Goal: Information Seeking & Learning: Learn about a topic

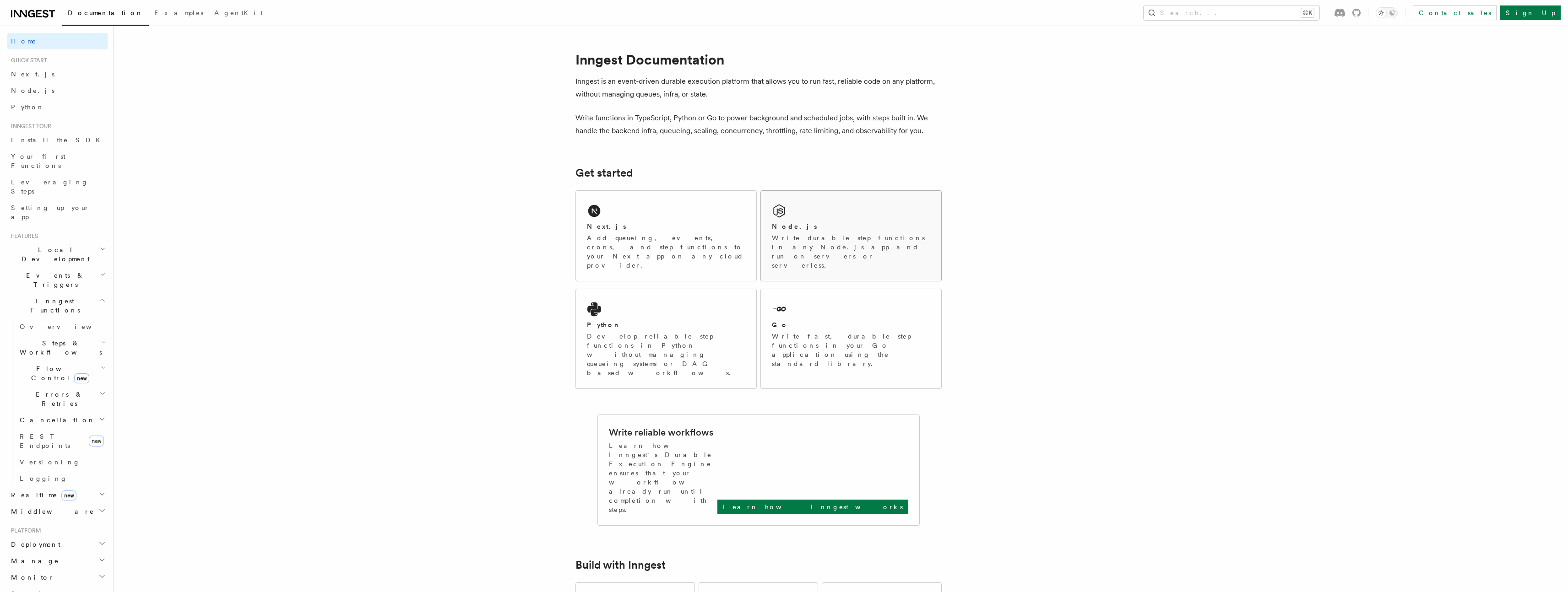
click at [809, 226] on div "Node.js" at bounding box center [851, 227] width 158 height 10
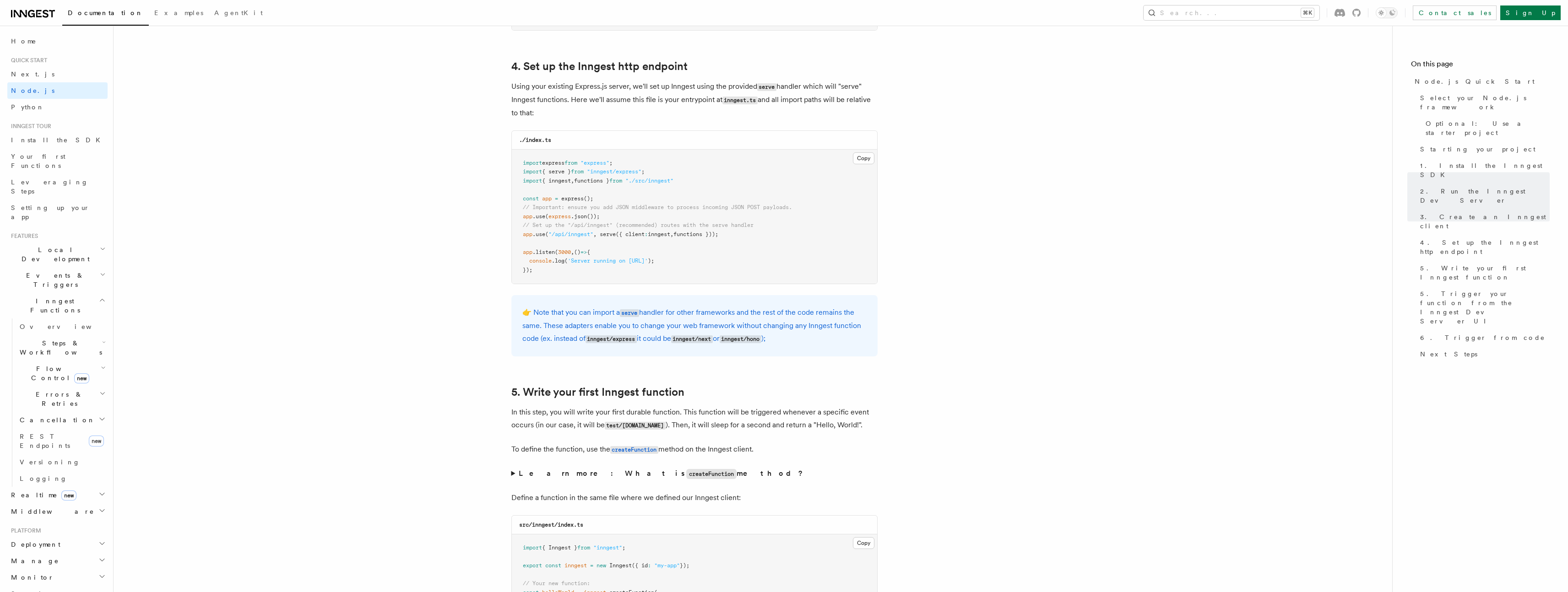
scroll to position [1392, 0]
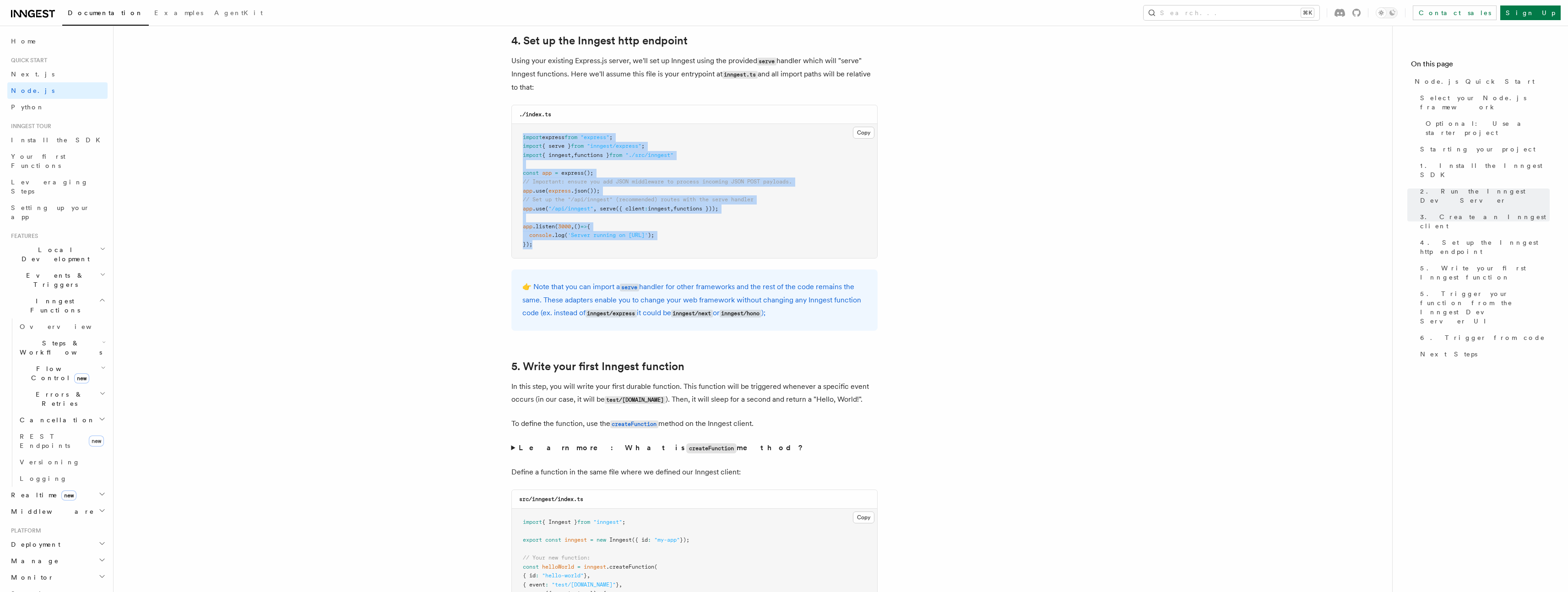
drag, startPoint x: 520, startPoint y: 139, endPoint x: 825, endPoint y: 258, distance: 327.4
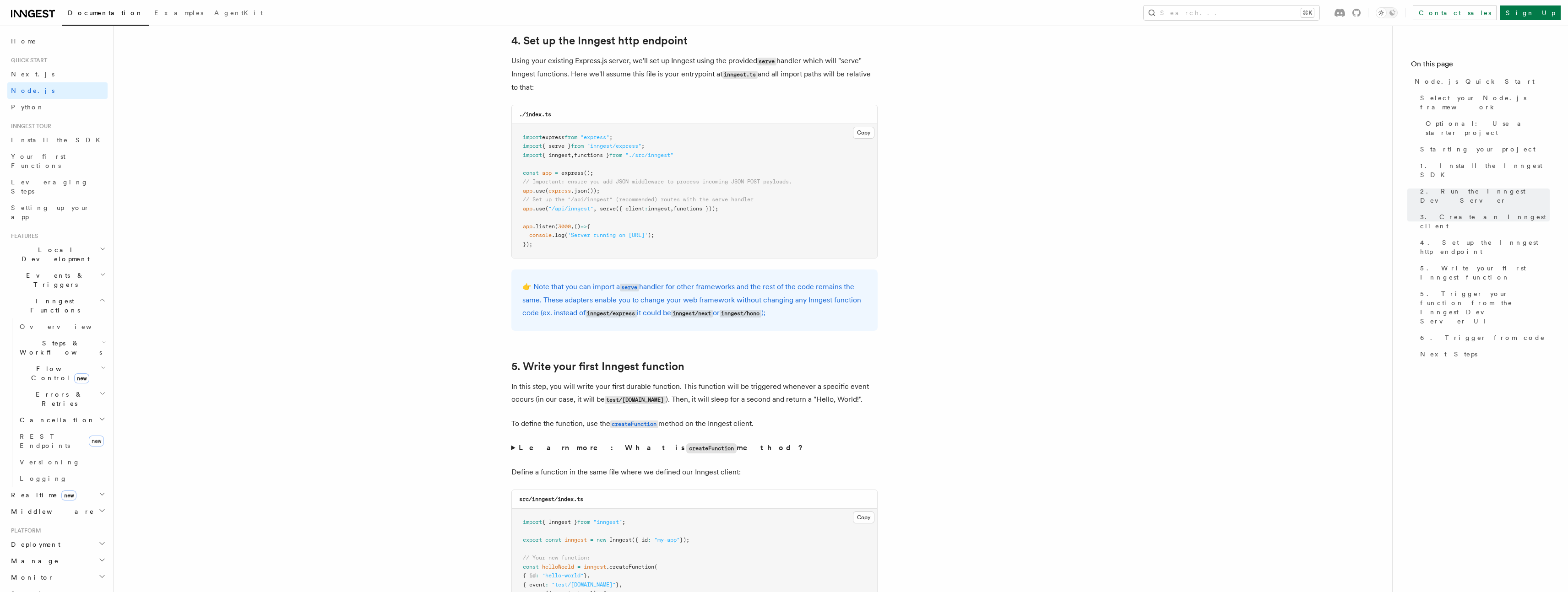
click at [59, 338] on span "Steps & Workflows" at bounding box center [59, 348] width 86 height 18
click at [67, 338] on span "Steps & Workflows" at bounding box center [59, 348] width 86 height 18
click at [49, 338] on span "Steps & Workflows" at bounding box center [59, 348] width 86 height 18
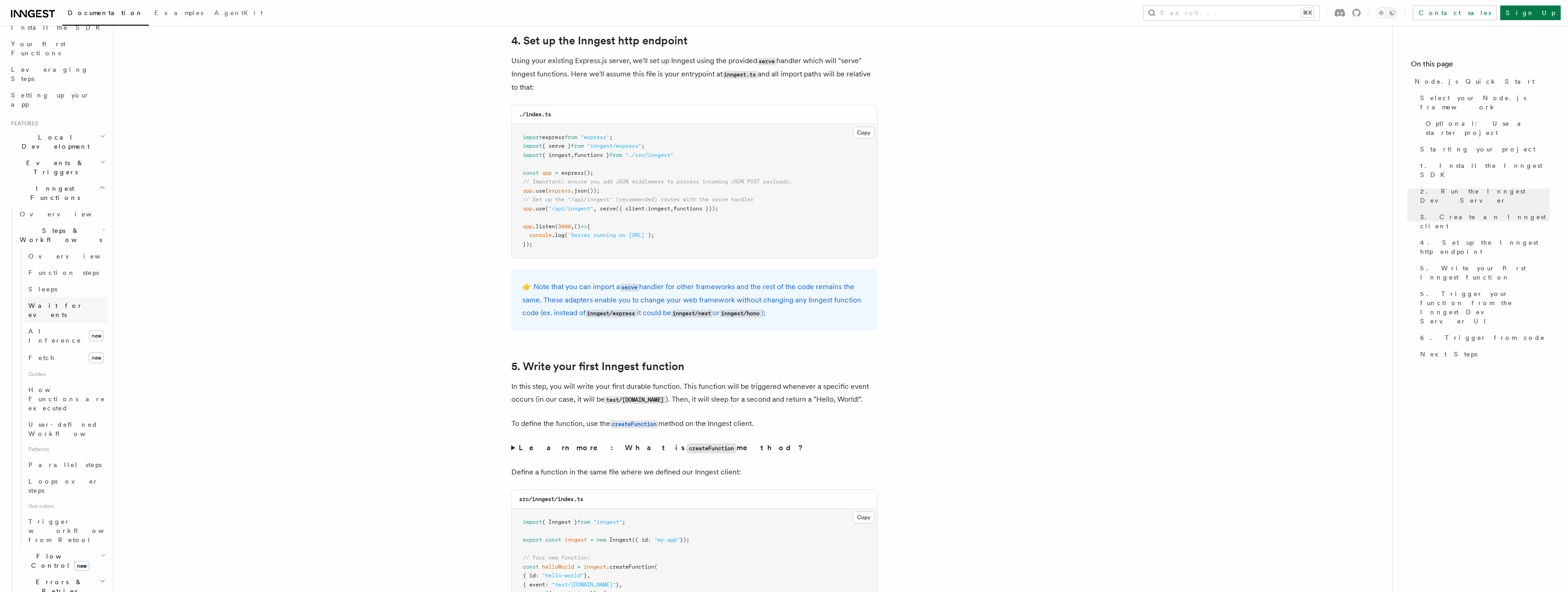
scroll to position [114, 0]
click at [46, 267] on span "Function steps" at bounding box center [63, 271] width 70 height 7
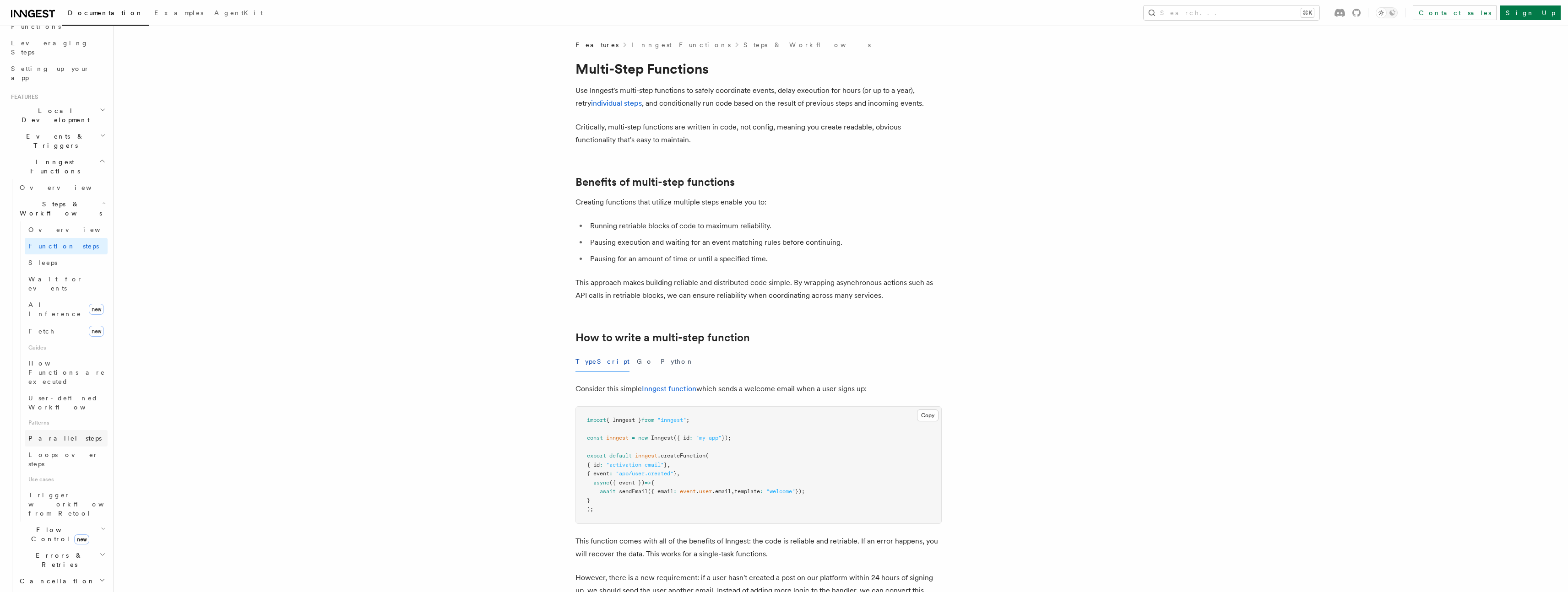
scroll to position [189, 0]
click at [65, 385] on span "Parallel steps" at bounding box center [65, 389] width 73 height 7
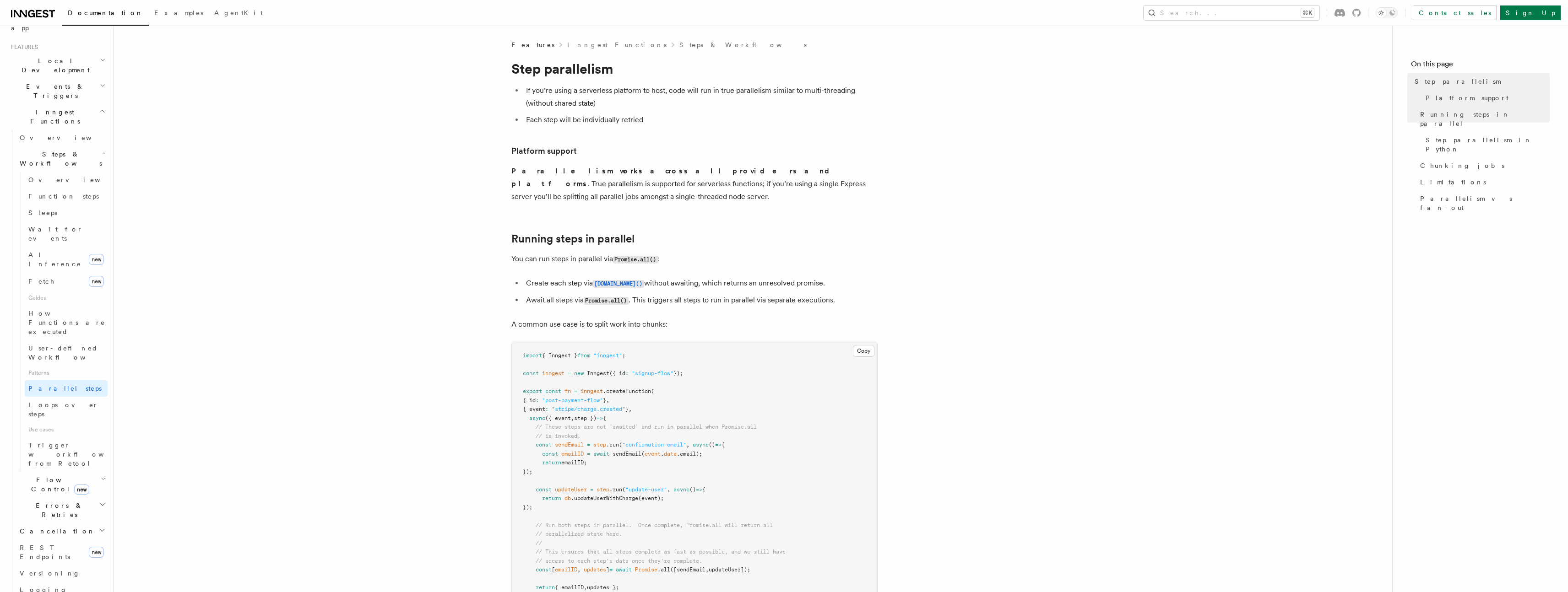
scroll to position [289, 0]
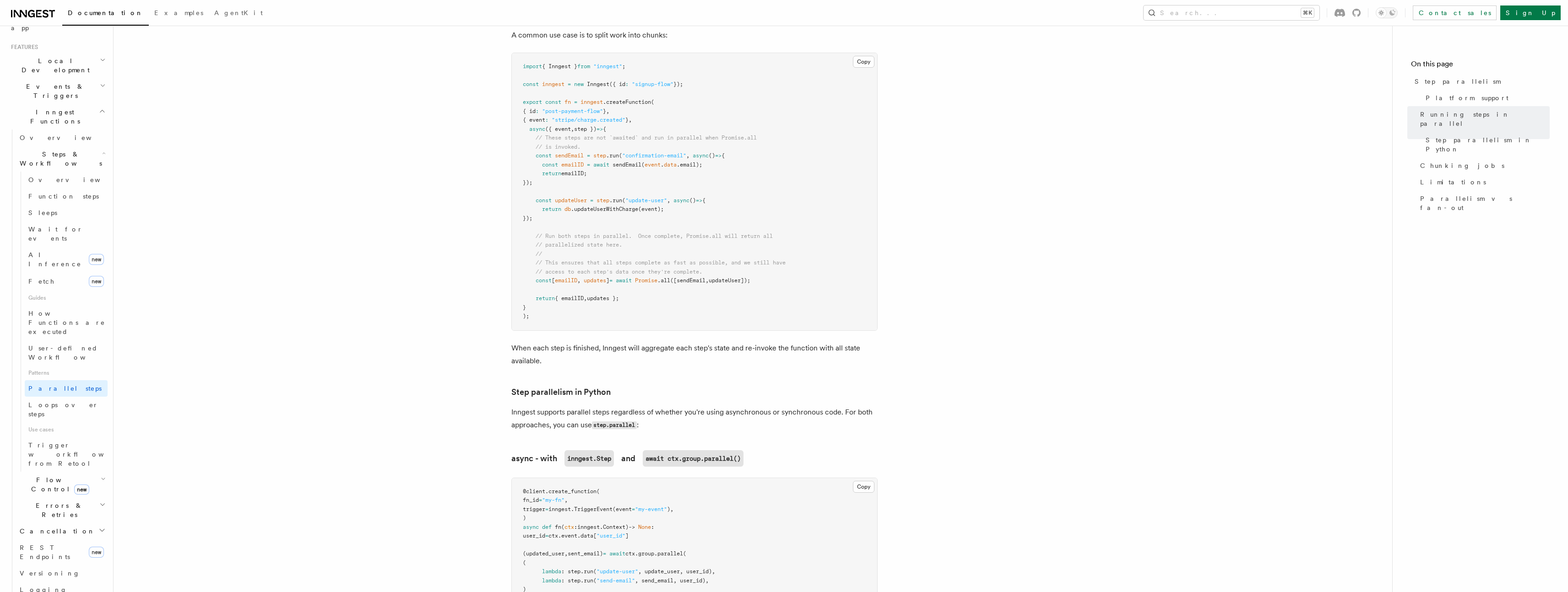
click at [57, 386] on span "React hooks / Next.js" at bounding box center [60, 394] width 81 height 16
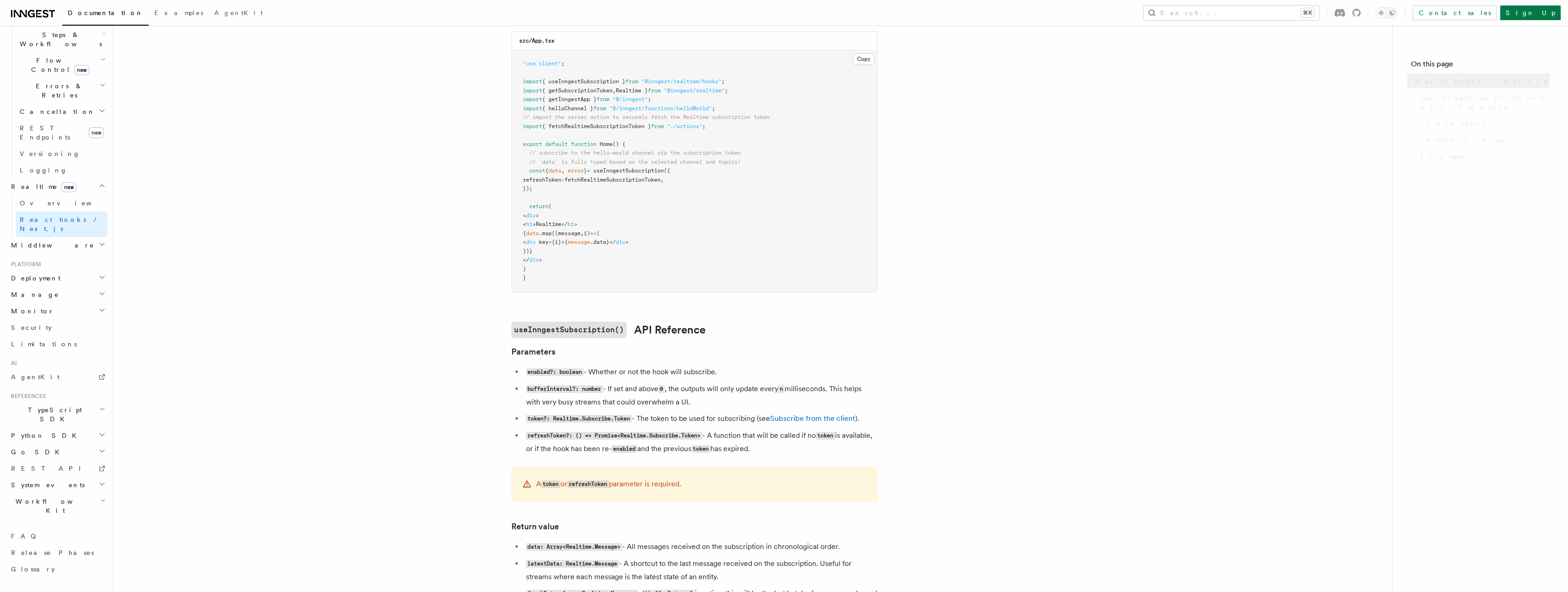
scroll to position [191, 0]
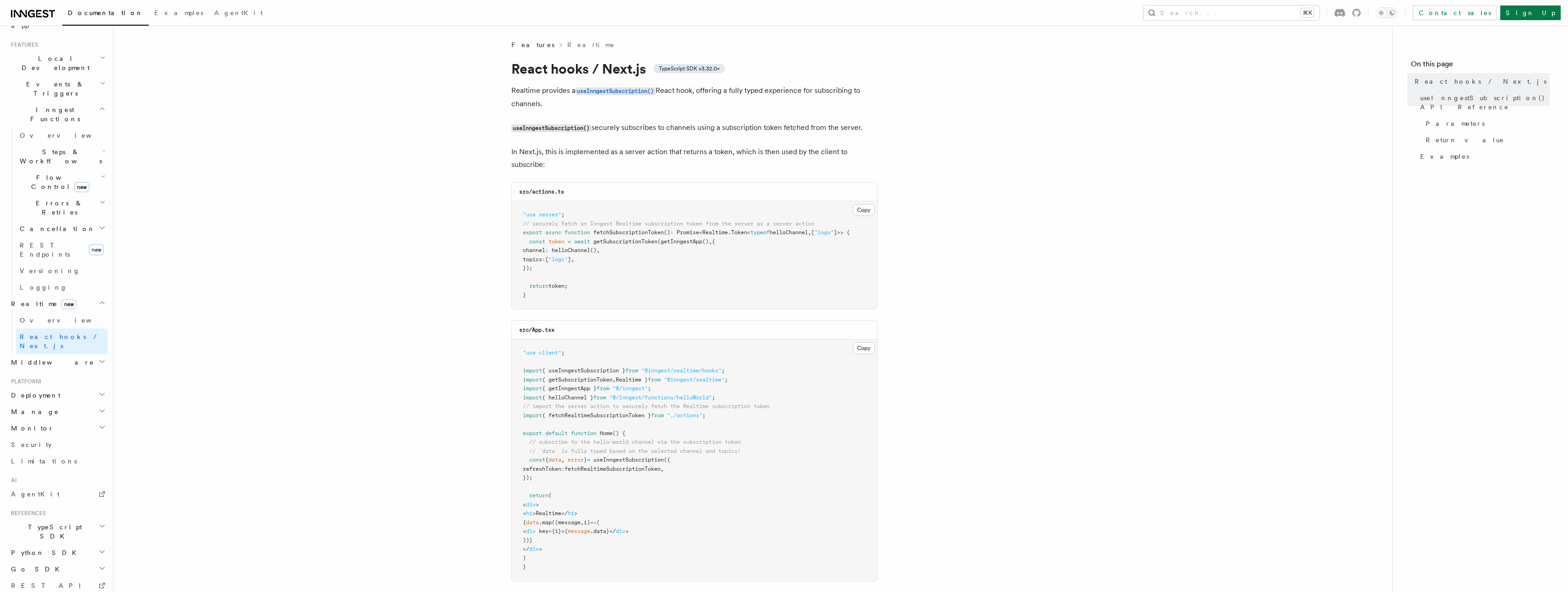
click at [34, 358] on span "Middleware" at bounding box center [51, 362] width 87 height 9
click at [68, 392] on span "Creating middleware" at bounding box center [58, 400] width 78 height 16
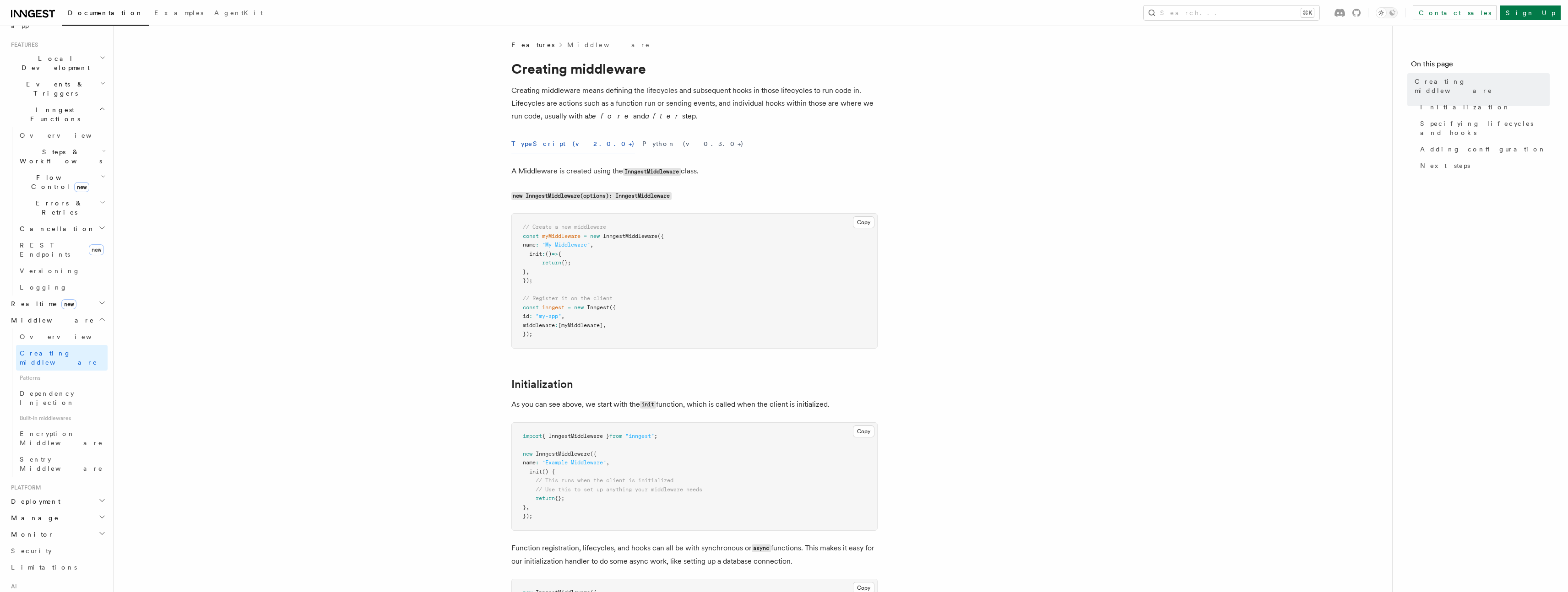
click at [19, 510] on h2 "Manage" at bounding box center [57, 517] width 100 height 16
click at [26, 497] on span "Deployment" at bounding box center [34, 501] width 53 height 9
click at [65, 296] on span "Cloud Providers Setup" at bounding box center [58, 309] width 85 height 27
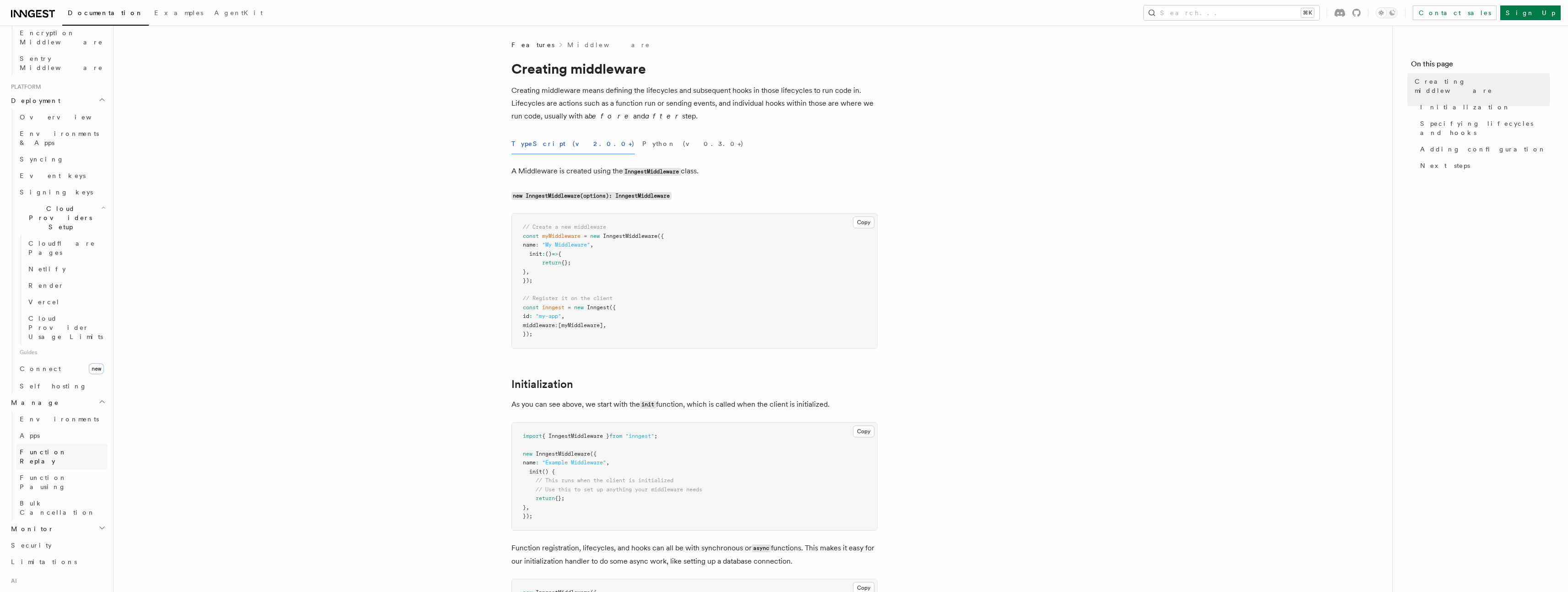
click at [50, 444] on link "Function Replay" at bounding box center [62, 456] width 92 height 26
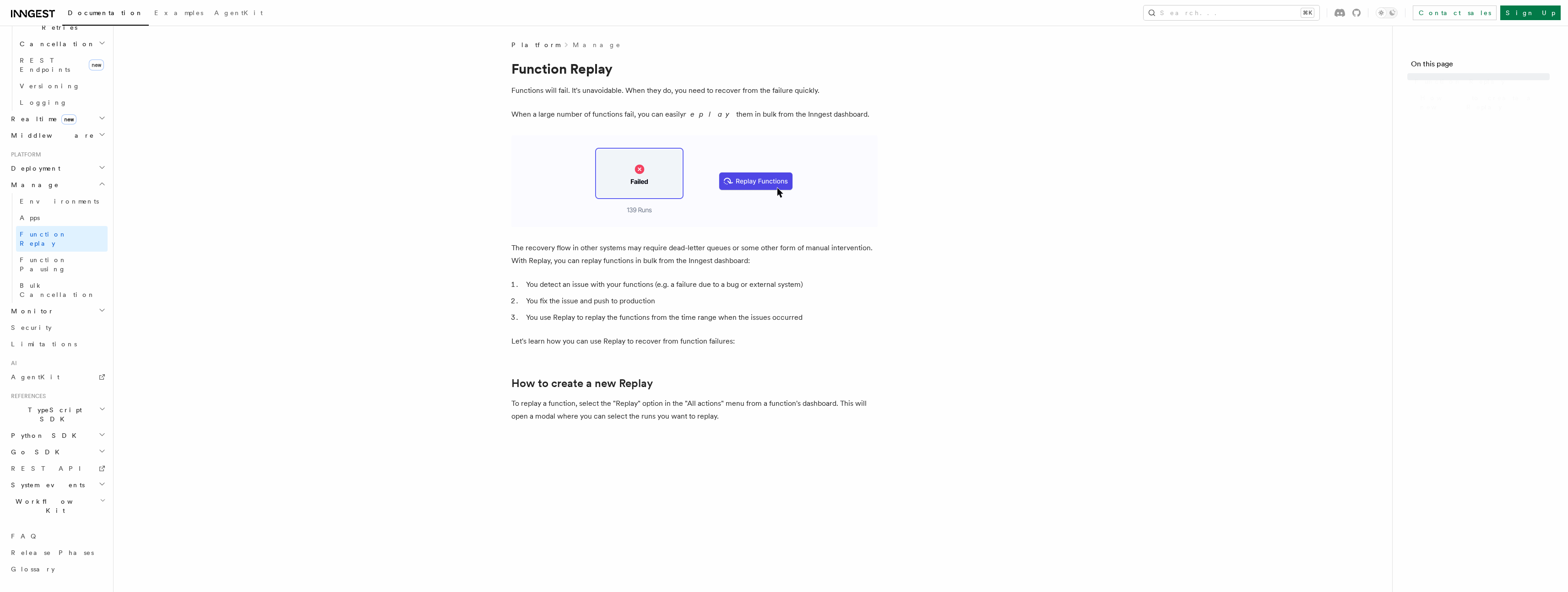
scroll to position [241, 0]
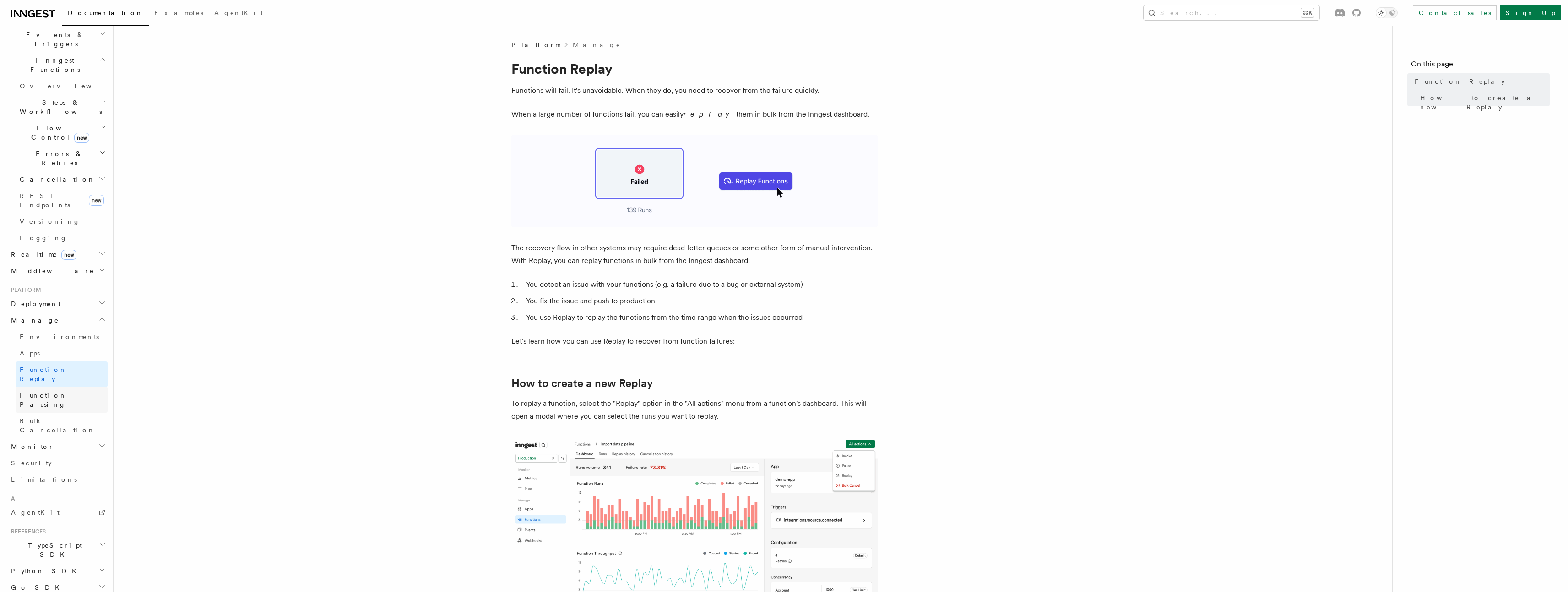
click at [57, 387] on link "Function Pausing" at bounding box center [62, 400] width 92 height 26
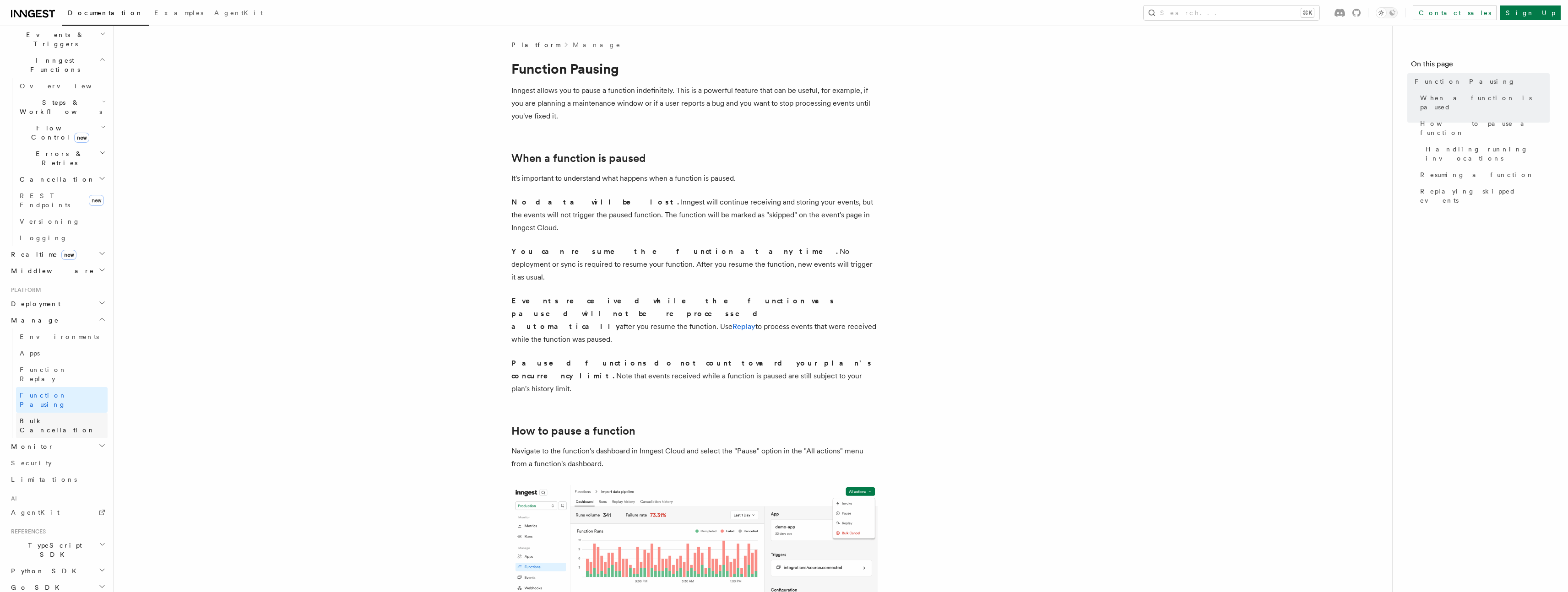
click at [57, 417] on span "Bulk Cancellation" at bounding box center [57, 425] width 76 height 16
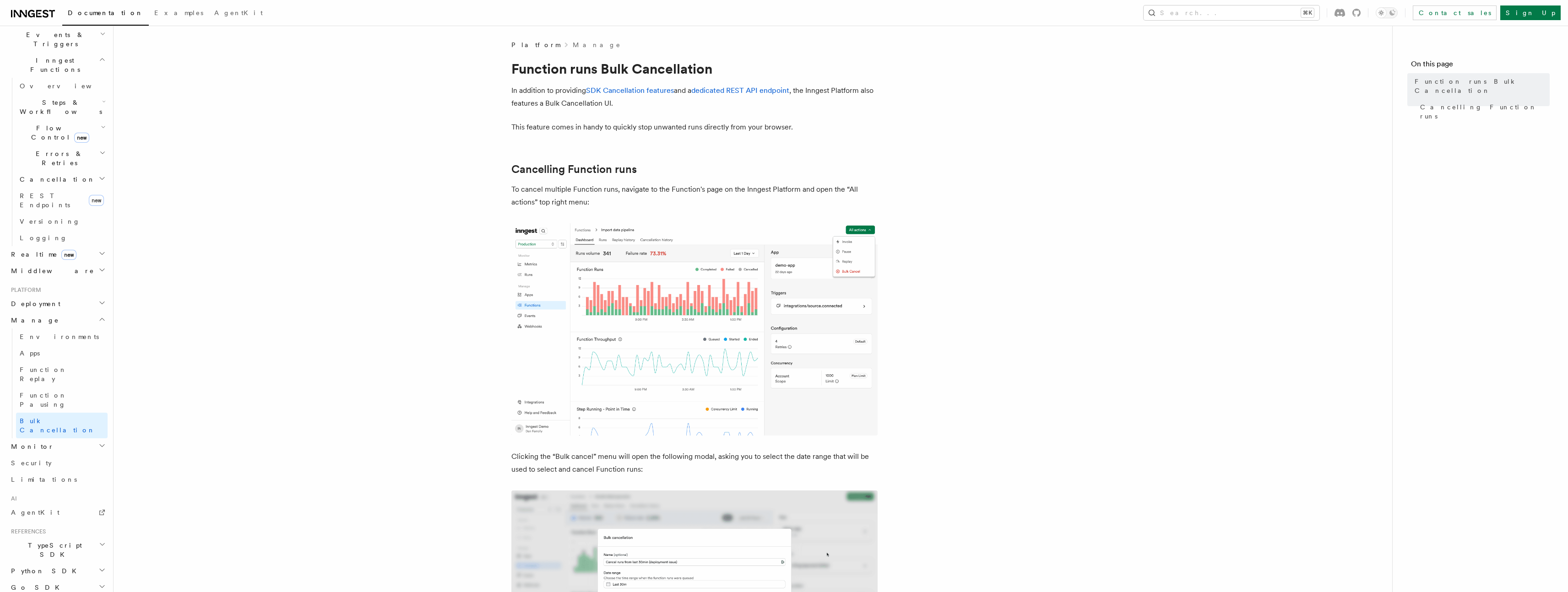
click at [36, 541] on span "TypeScript SDK" at bounding box center [53, 550] width 92 height 18
click at [52, 283] on link "Create the client" at bounding box center [62, 296] width 92 height 26
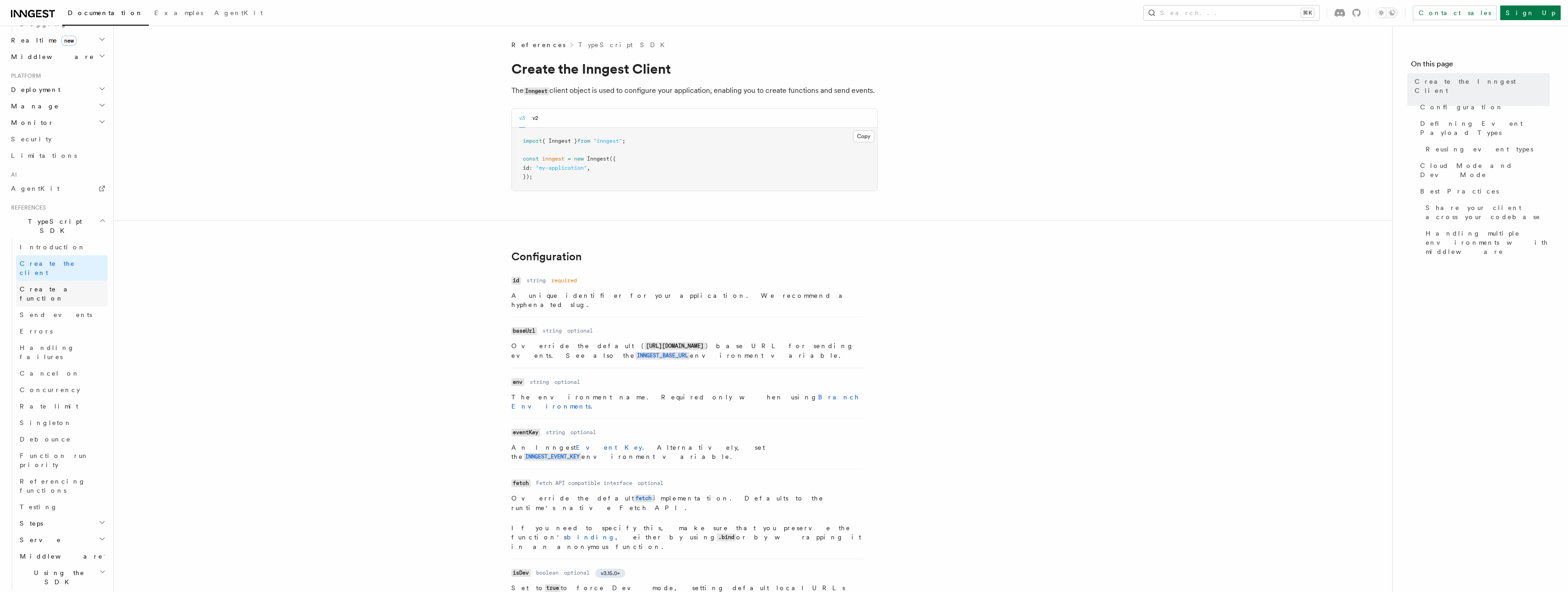
click at [51, 285] on span "Create a function" at bounding box center [46, 293] width 54 height 16
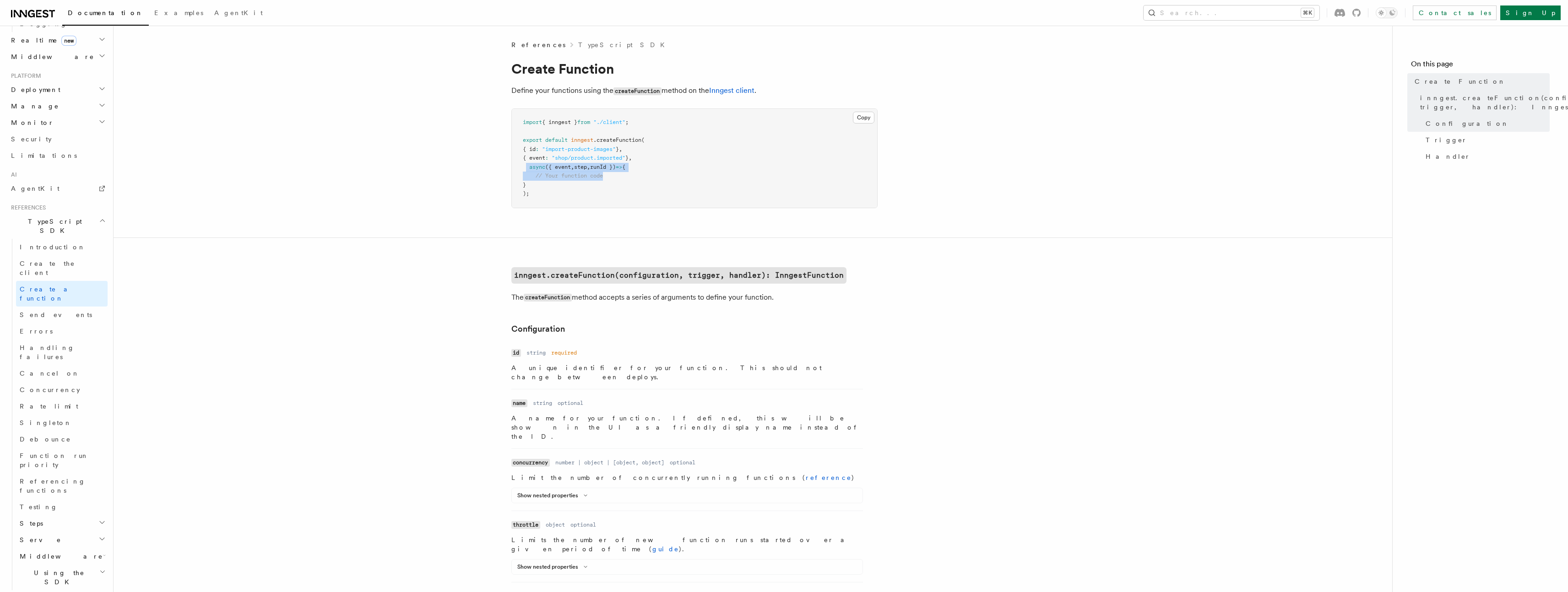
drag, startPoint x: 526, startPoint y: 169, endPoint x: 609, endPoint y: 172, distance: 83.1
click at [609, 172] on pre "import { inngest } from "./client" ; export default inngest .createFunction ( {…" at bounding box center [694, 158] width 366 height 99
click at [587, 165] on span "step" at bounding box center [580, 167] width 13 height 6
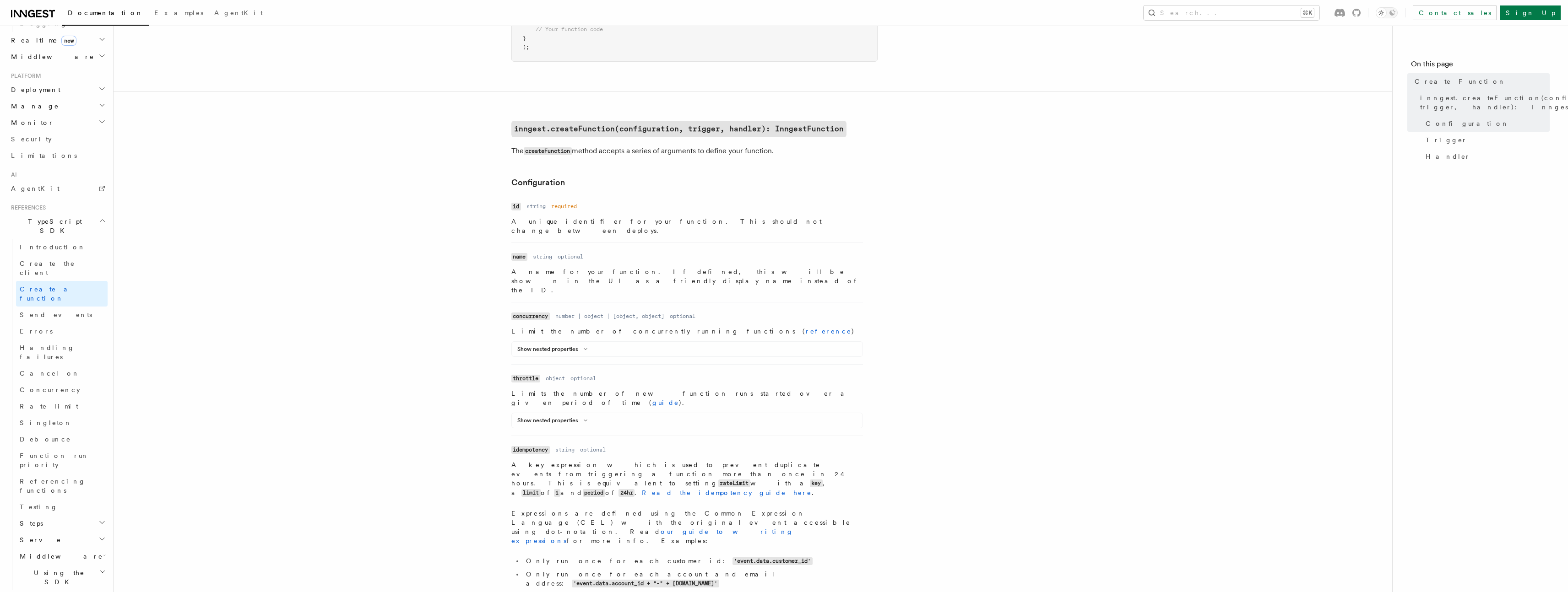
scroll to position [262, 0]
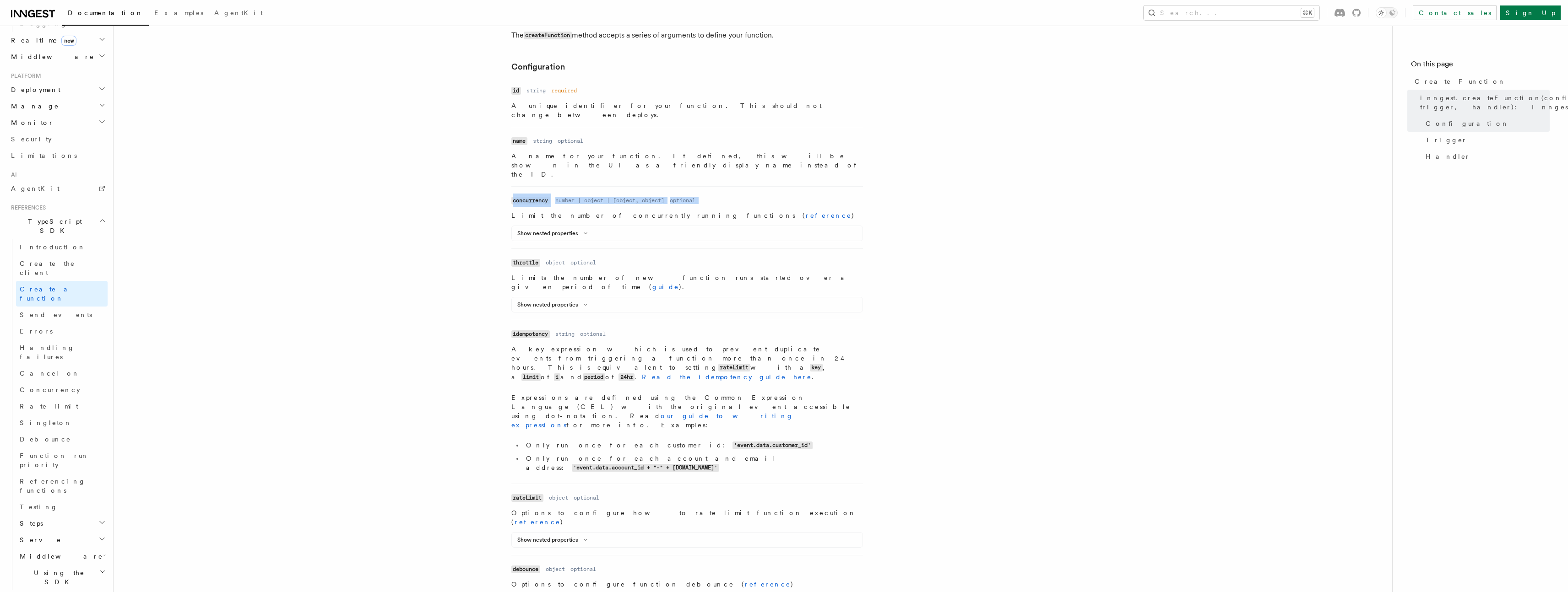
drag, startPoint x: 511, startPoint y: 174, endPoint x: 727, endPoint y: 176, distance: 216.0
click at [727, 194] on dl "Name concurrency Type number | object | [object, object] Required optional Desc…" at bounding box center [686, 217] width 352 height 47
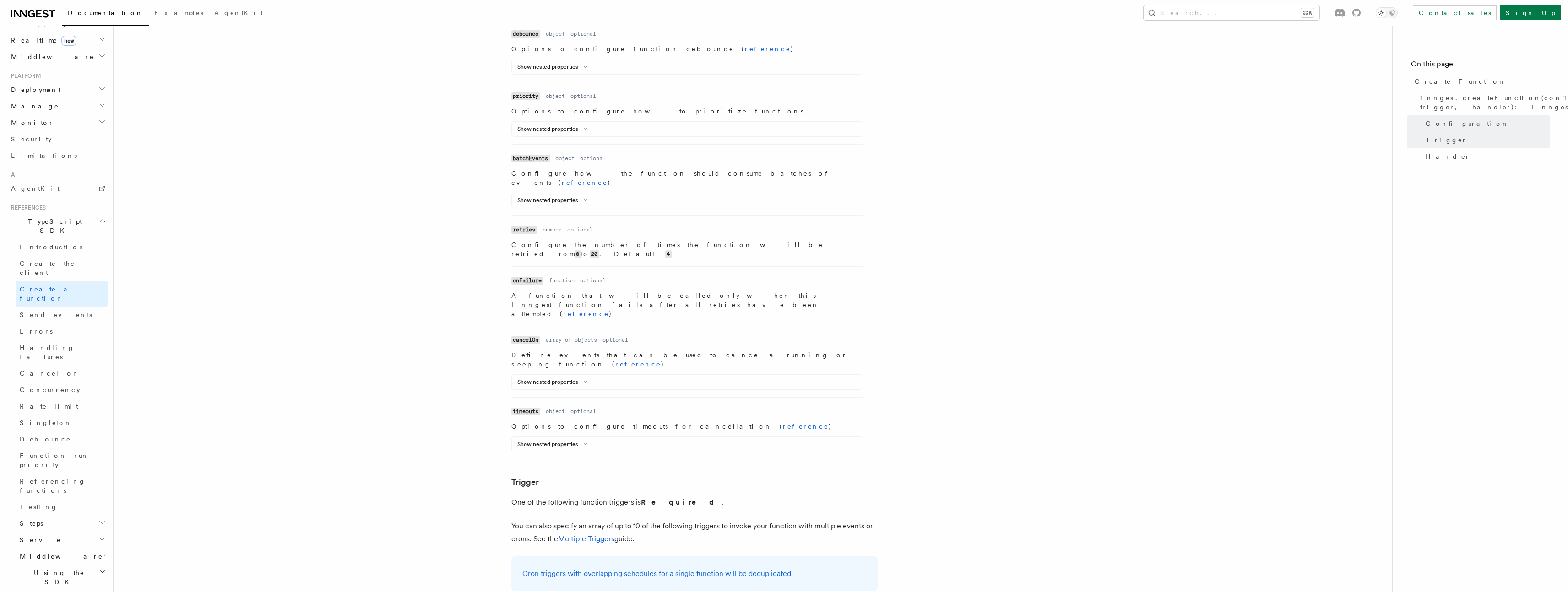
scroll to position [883, 0]
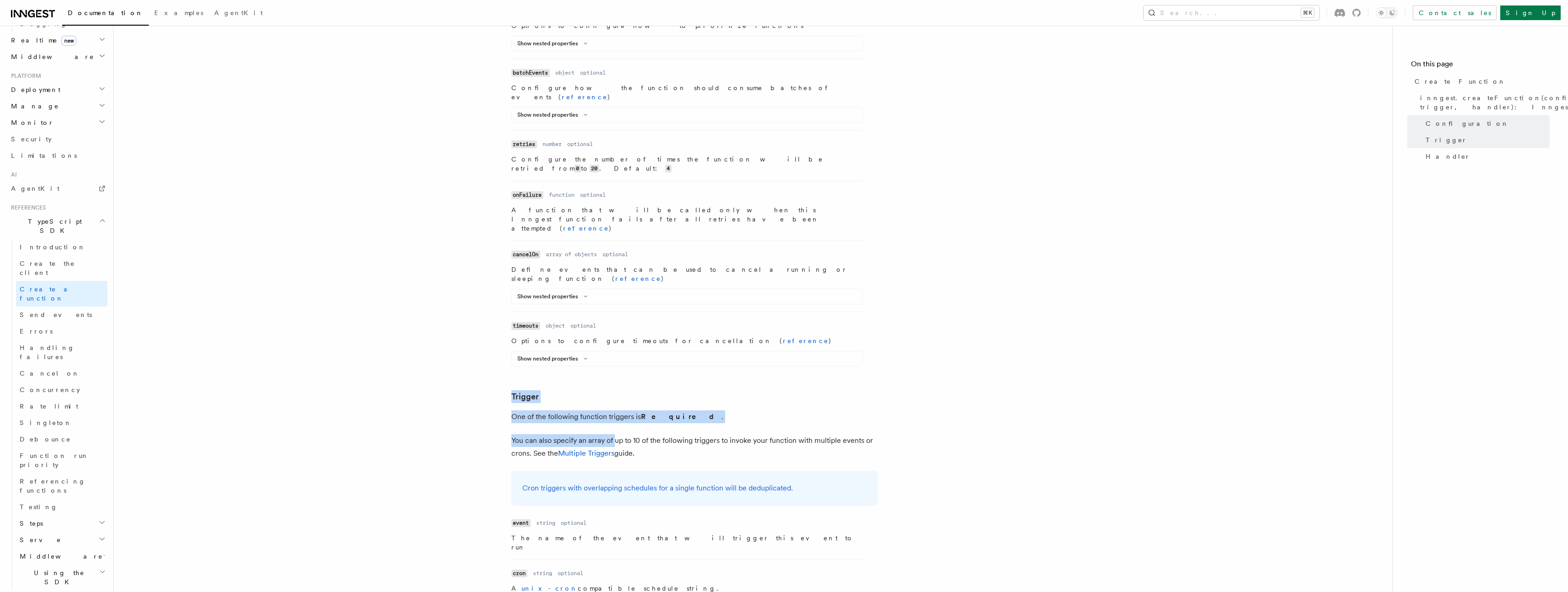
drag, startPoint x: 502, startPoint y: 259, endPoint x: 615, endPoint y: 302, distance: 120.9
click at [615, 302] on article "References TypeScript SDK Create Function Define your functions using the creat…" at bounding box center [753, 489] width 1250 height 2662
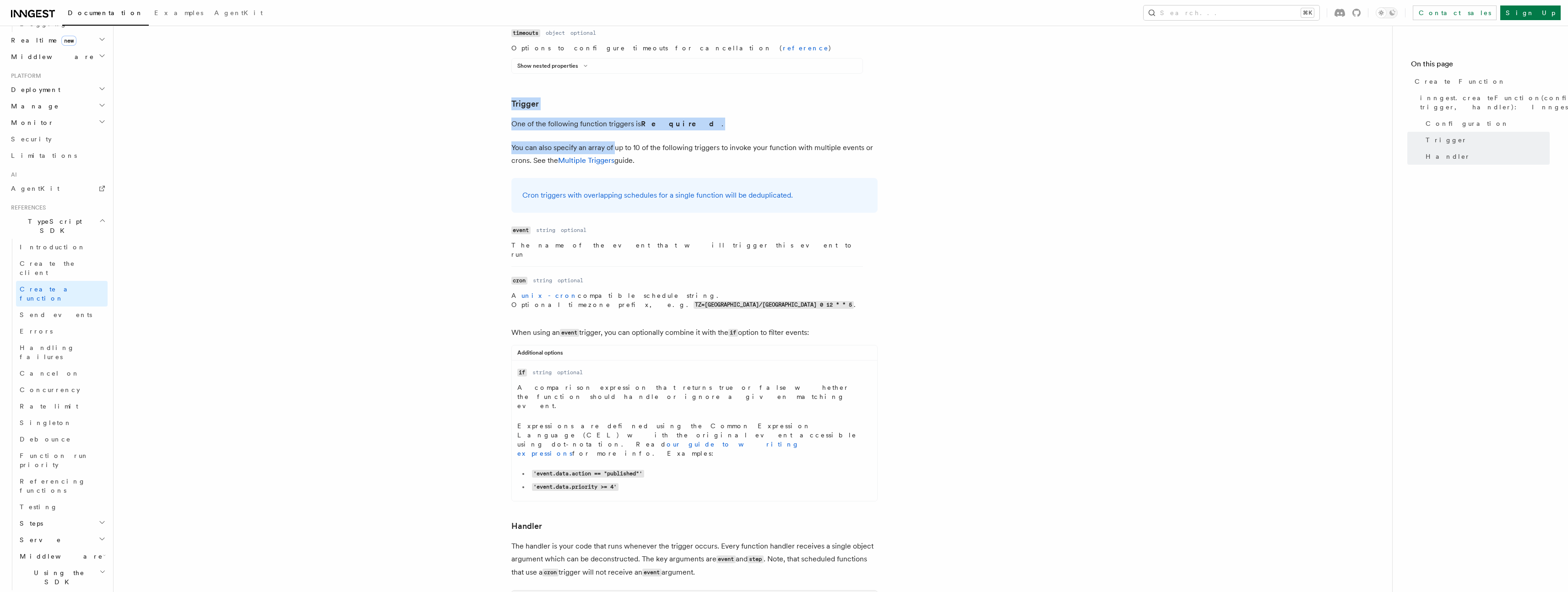
scroll to position [1218, 0]
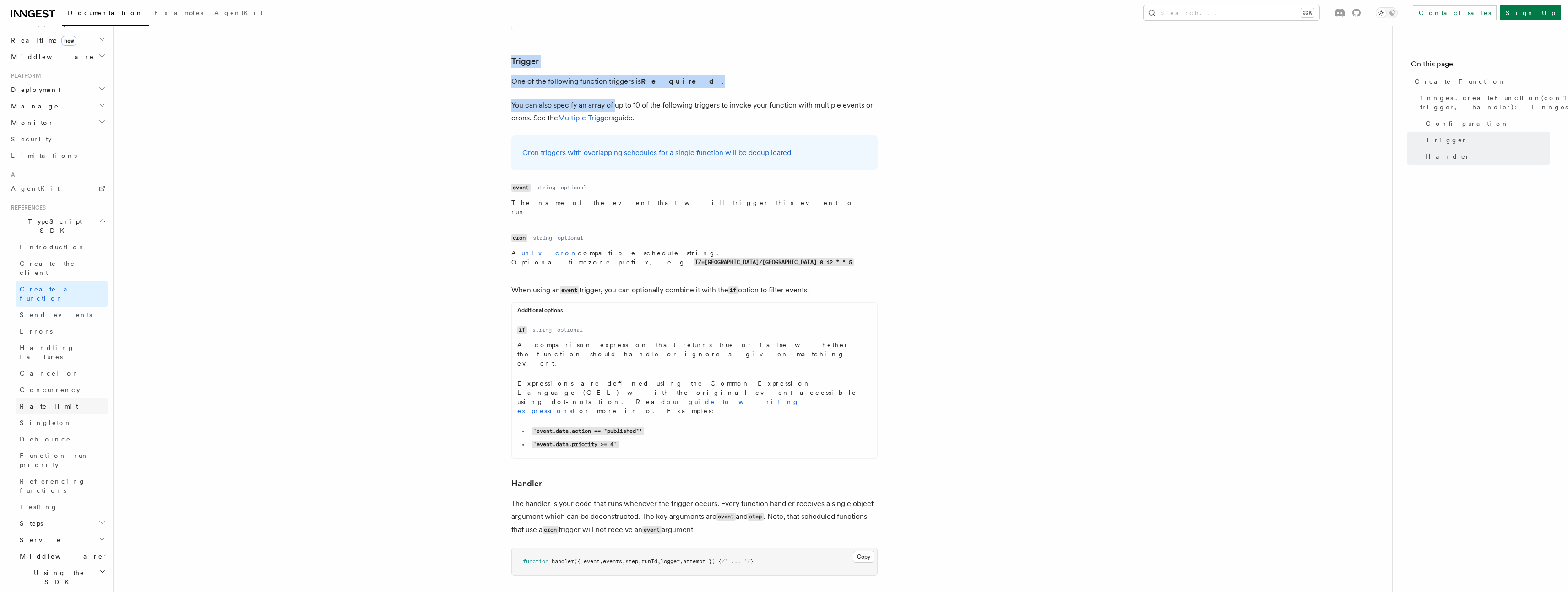
click at [21, 403] on span "Rate limit" at bounding box center [49, 406] width 59 height 7
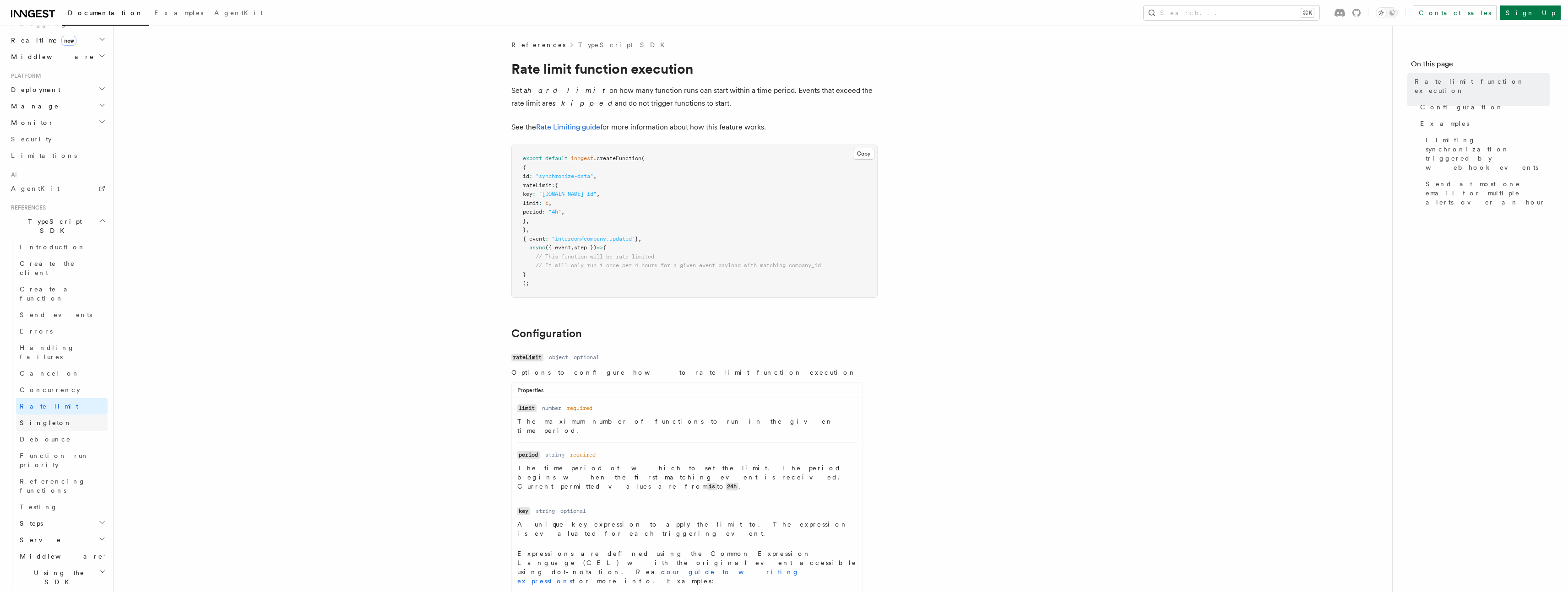
click at [47, 414] on link "Singleton" at bounding box center [62, 422] width 92 height 16
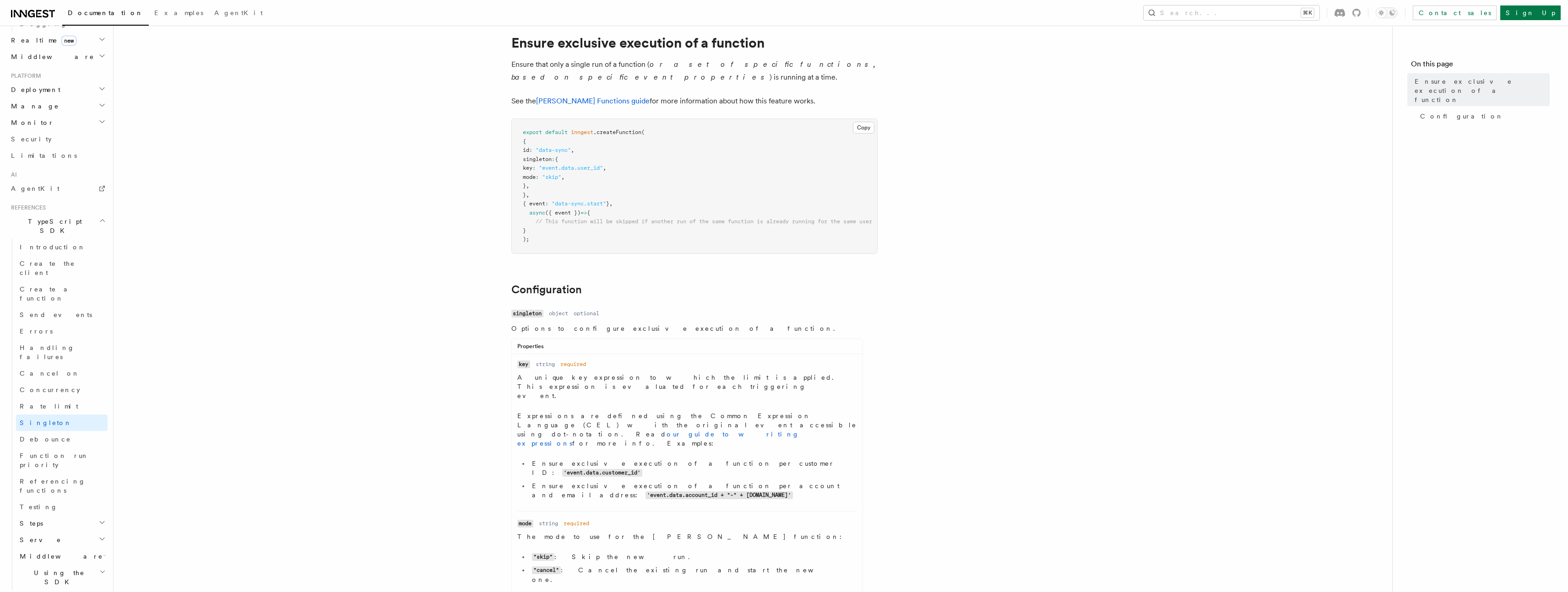
scroll to position [84, 0]
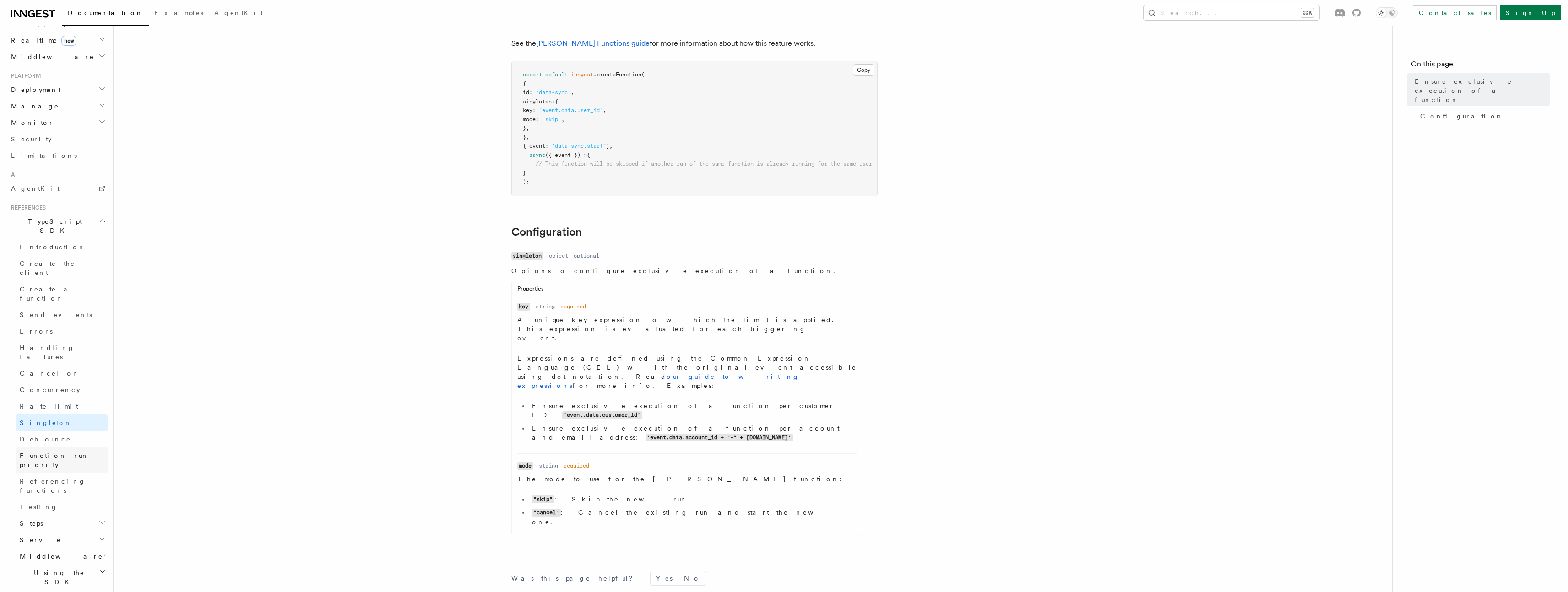
click at [55, 452] on span "Function run priority" at bounding box center [54, 460] width 69 height 16
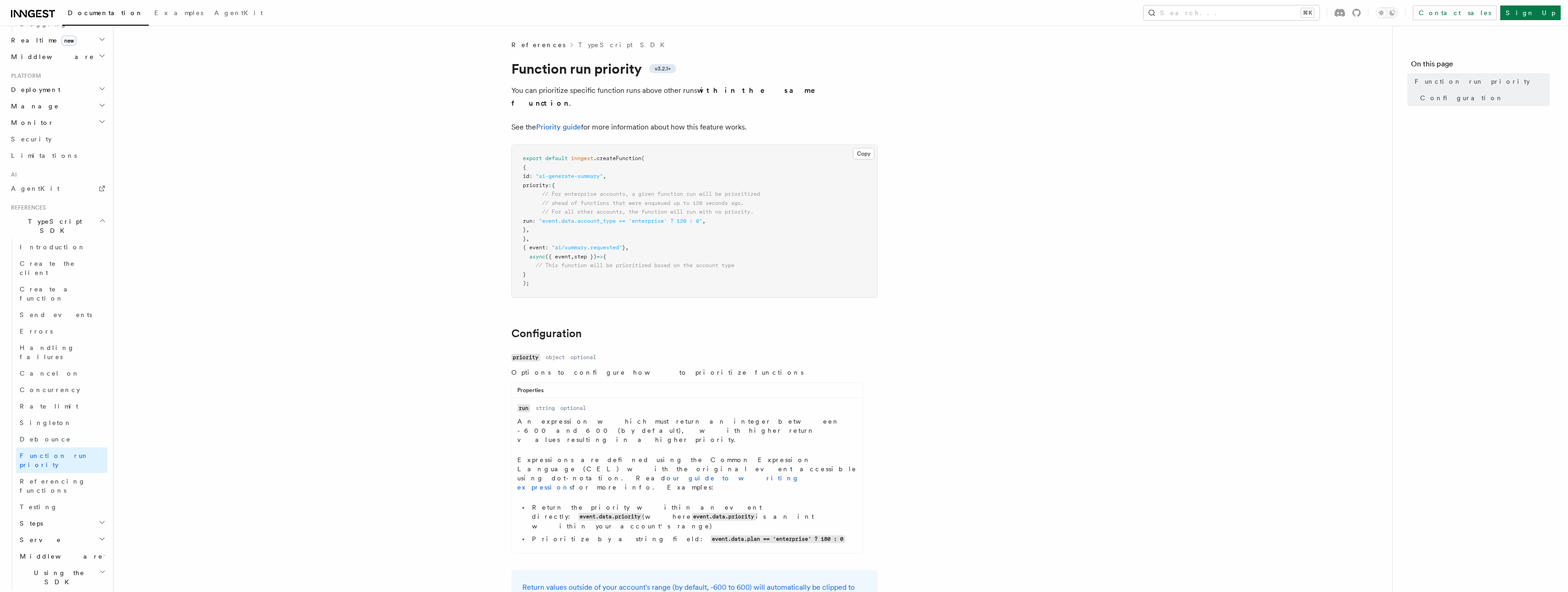
click at [39, 552] on span "Middleware" at bounding box center [59, 556] width 87 height 9
click at [46, 569] on span "Lifecycle" at bounding box center [53, 573] width 50 height 7
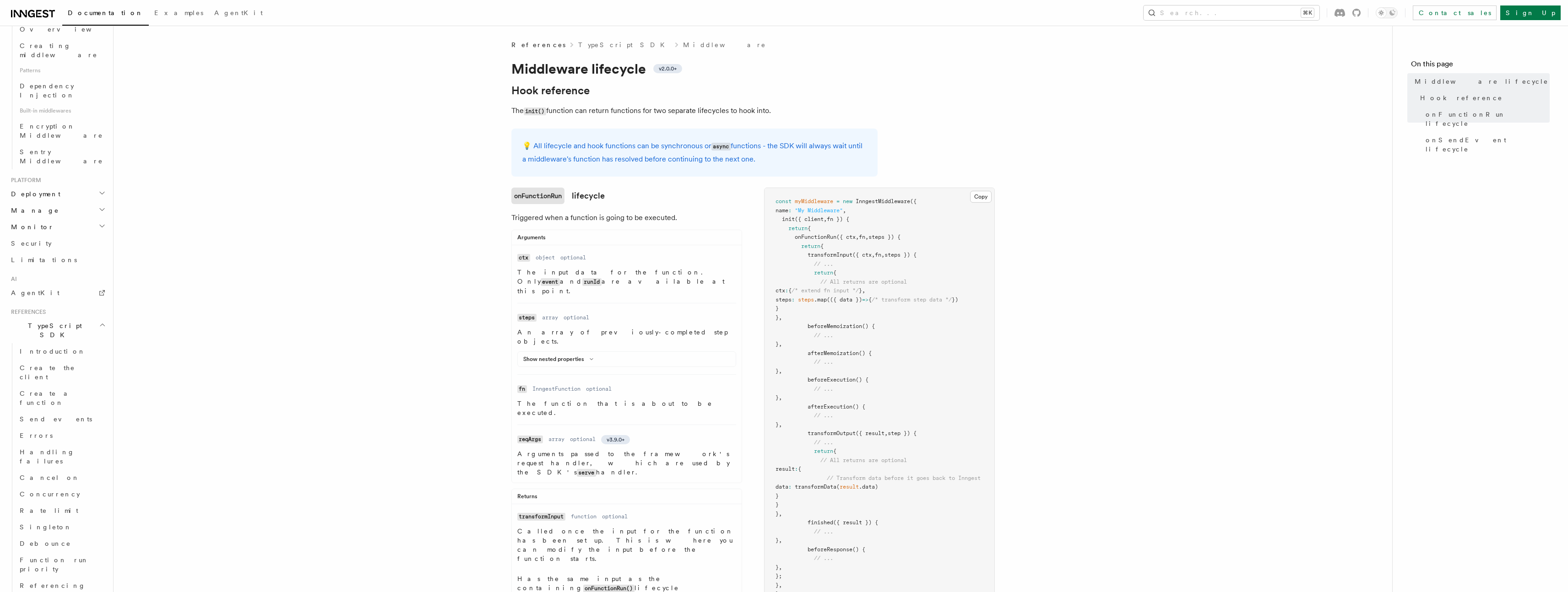
scroll to position [613, 0]
click at [48, 576] on span "Examples" at bounding box center [53, 580] width 49 height 7
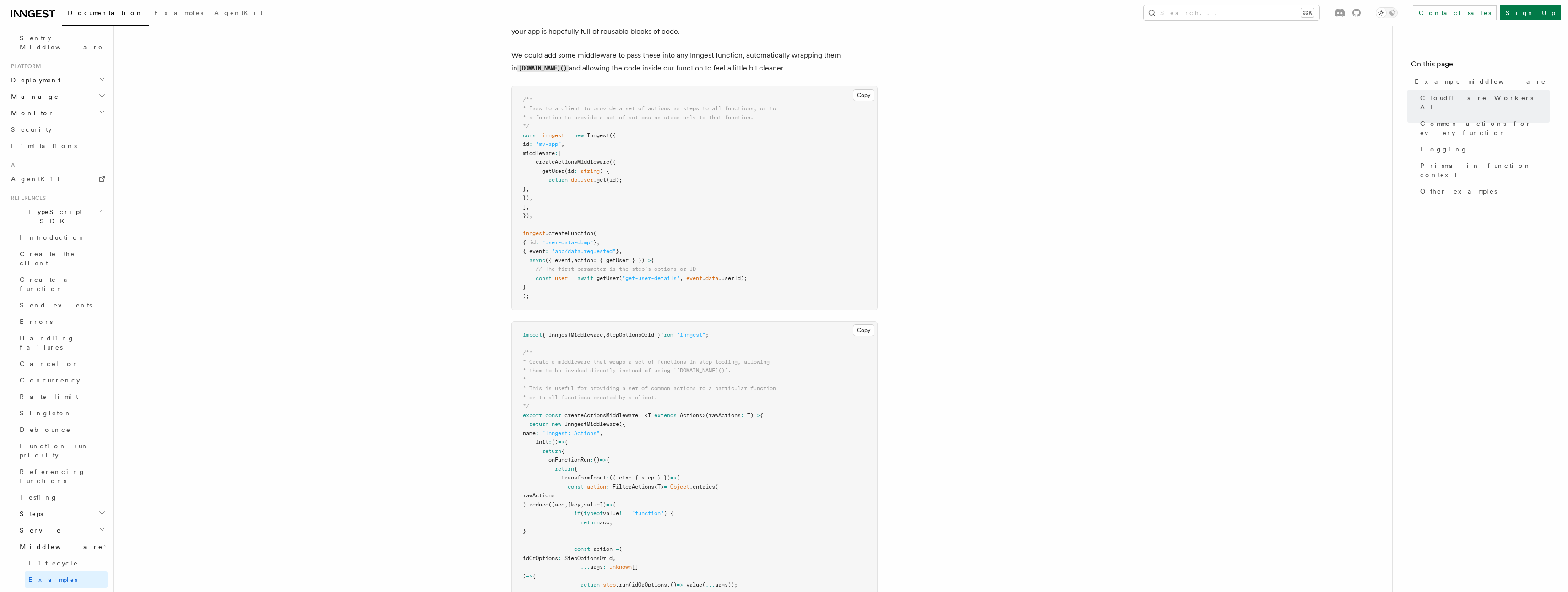
scroll to position [970, 0]
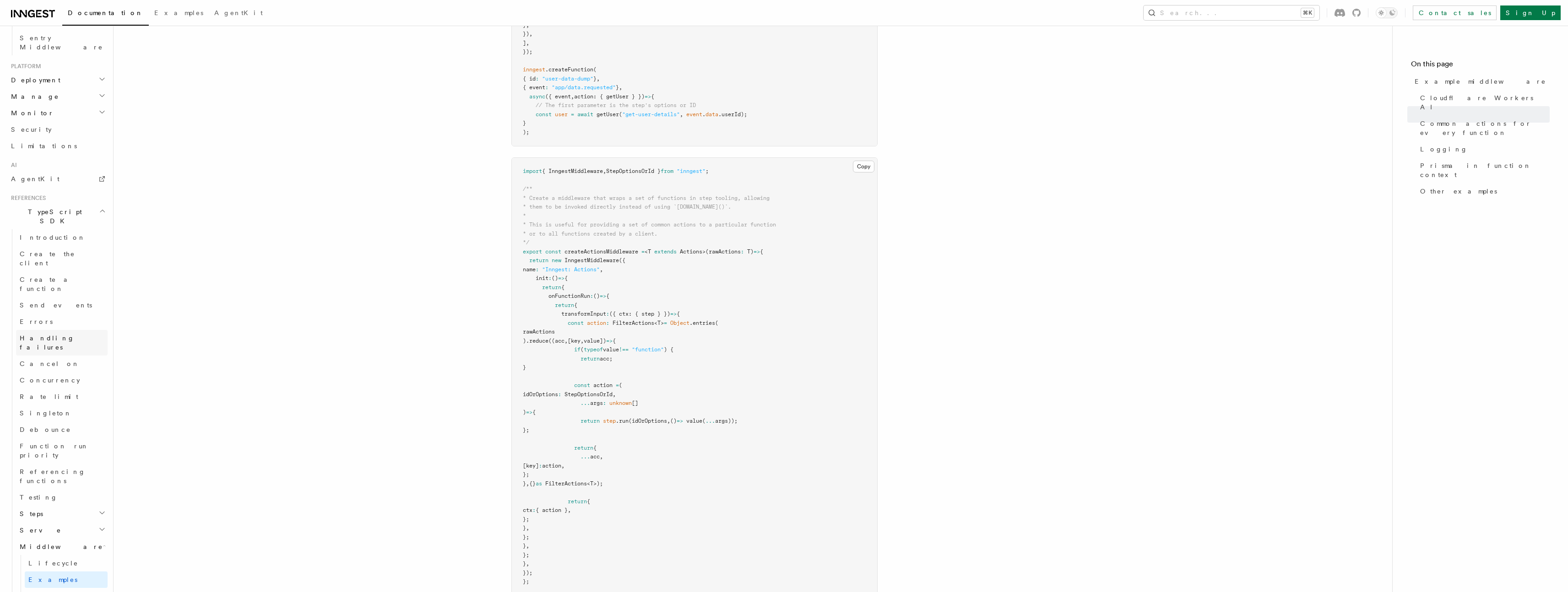
click at [50, 334] on span "Handling failures" at bounding box center [64, 343] width 88 height 18
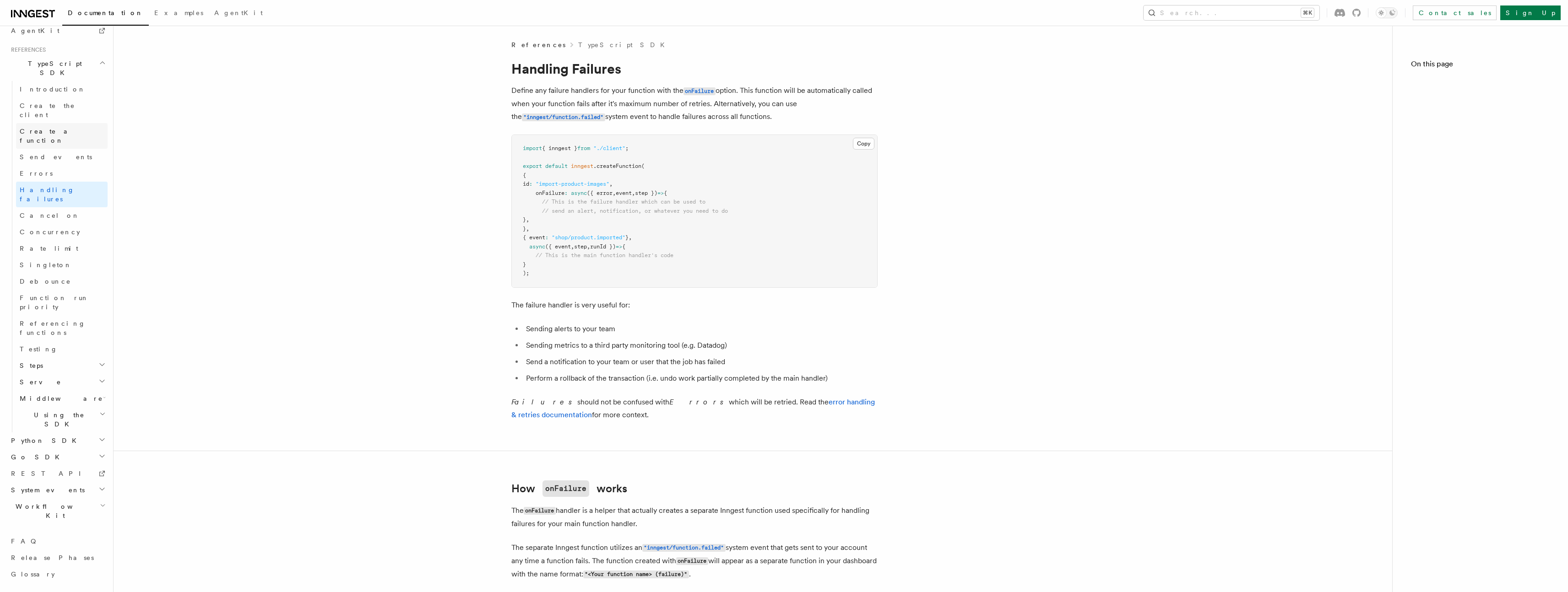
scroll to position [455, 0]
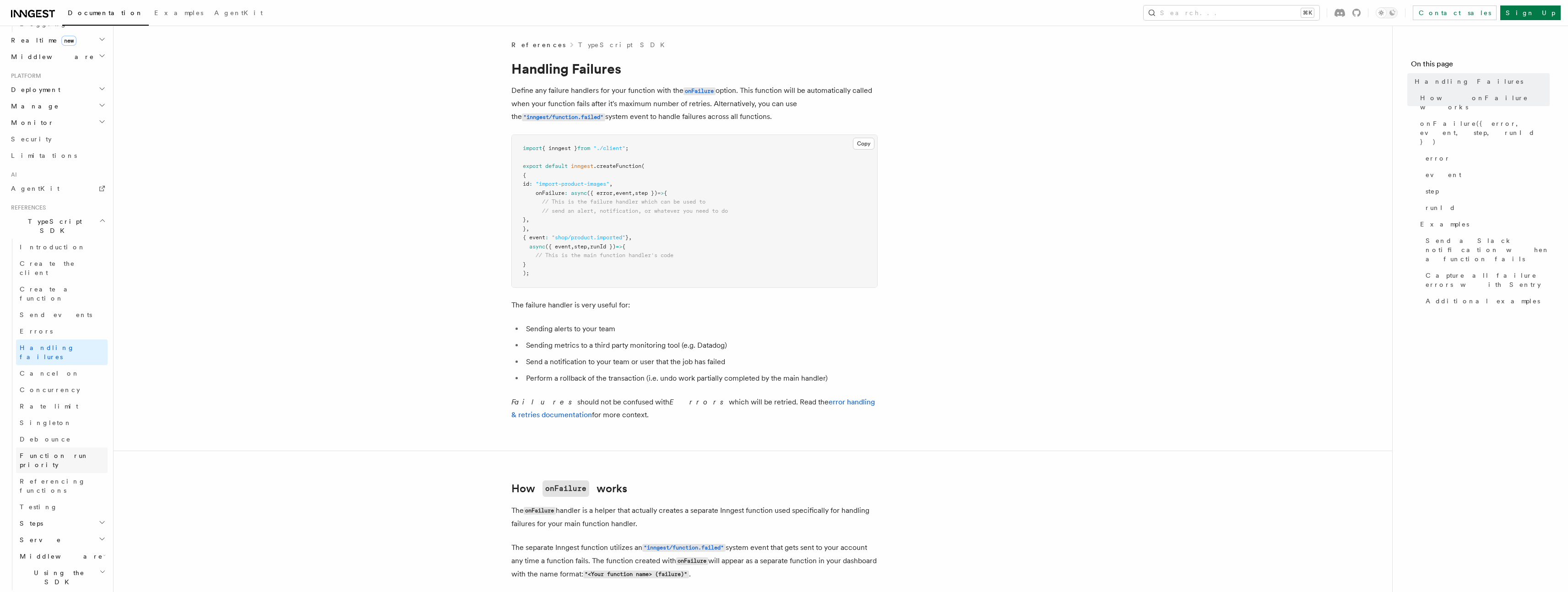
click at [59, 452] on span "Function run priority" at bounding box center [54, 460] width 69 height 16
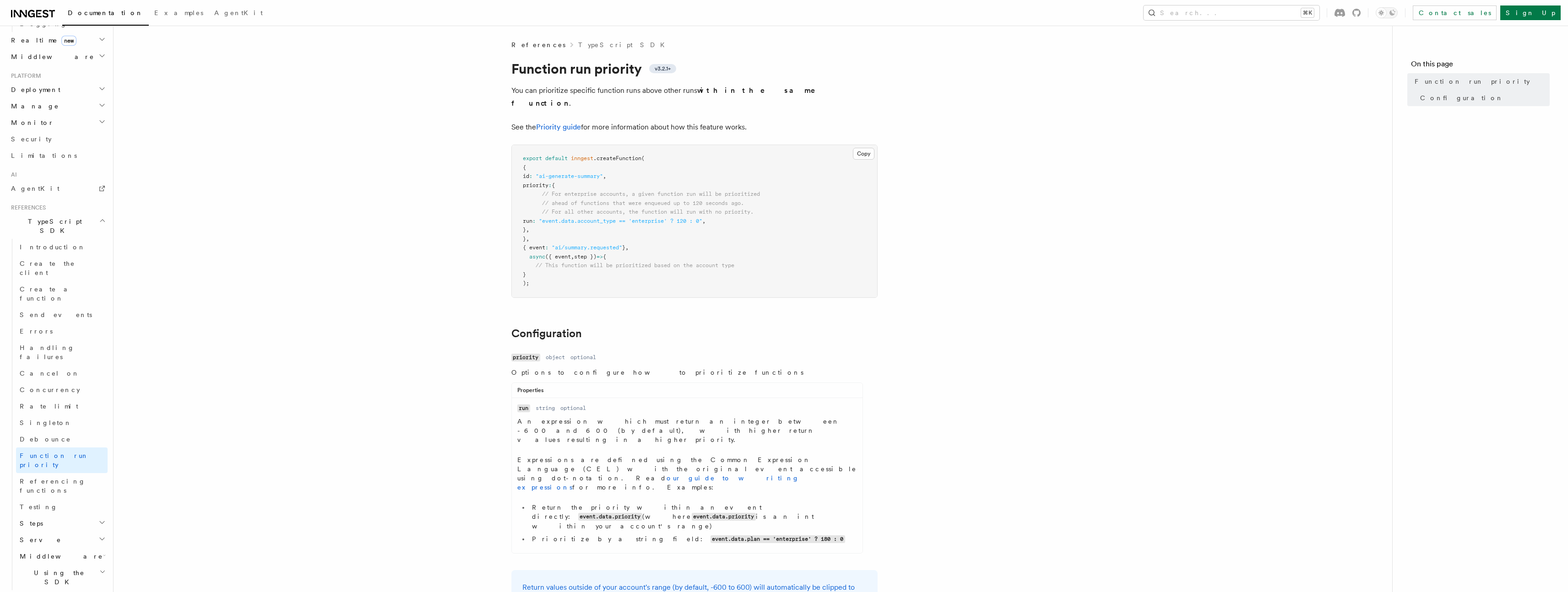
click at [70, 565] on h2 "Using the SDK" at bounding box center [62, 577] width 92 height 26
click at [43, 515] on h2 "Steps" at bounding box center [62, 523] width 92 height 16
click at [45, 536] on span "[DOMAIN_NAME]()" at bounding box center [56, 540] width 55 height 7
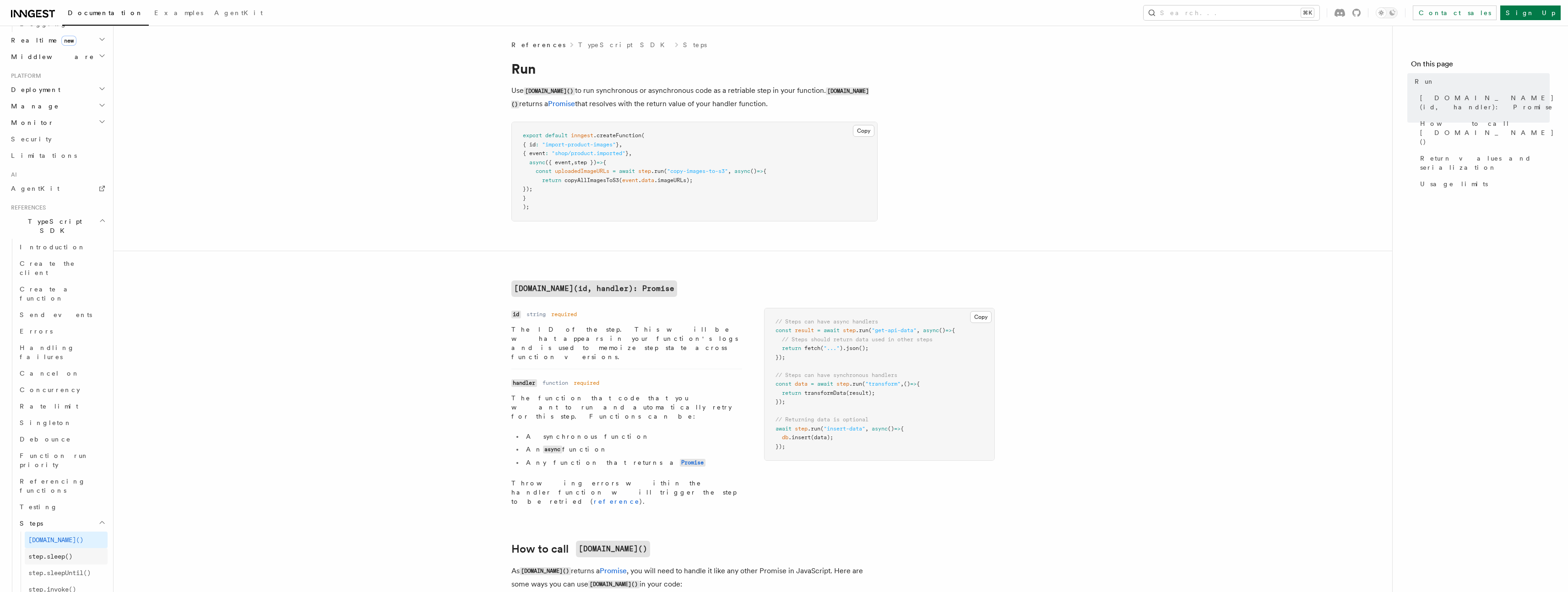
click at [43, 553] on span "step.sleep()" at bounding box center [50, 557] width 44 height 7
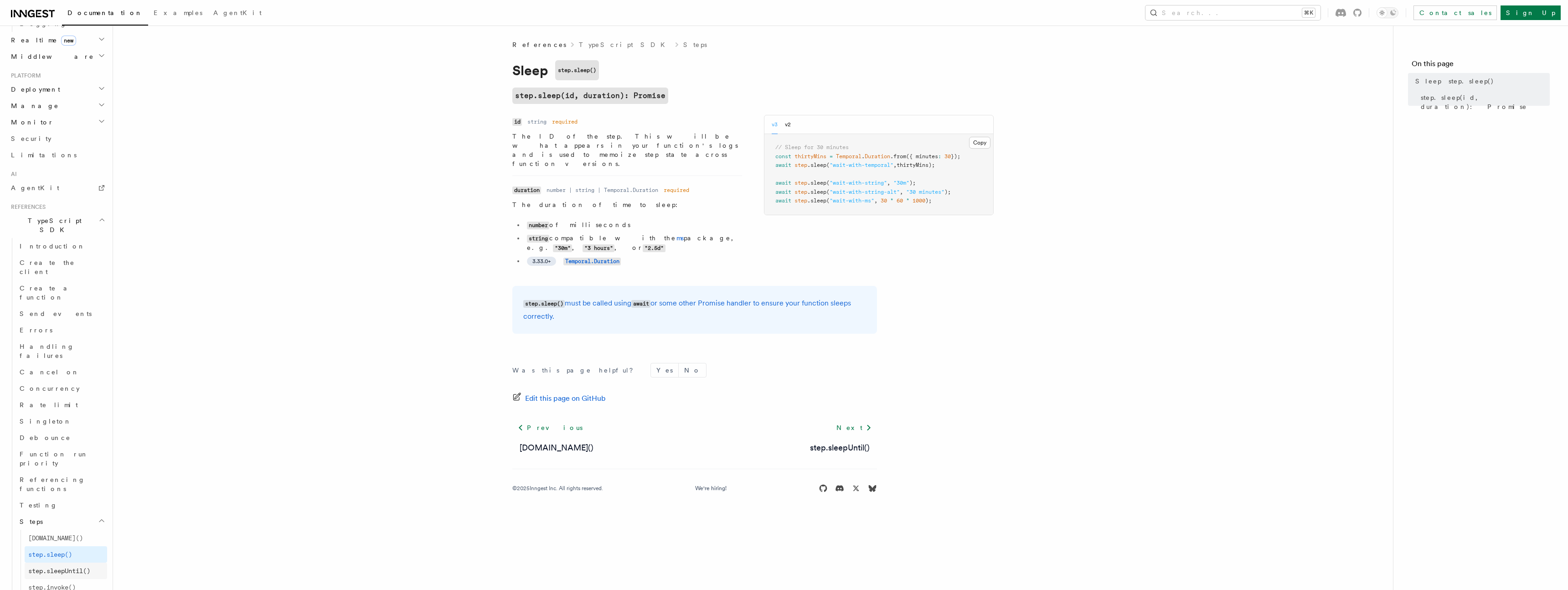
click at [57, 567] on span "step.sleepUntil()" at bounding box center [59, 571] width 62 height 7
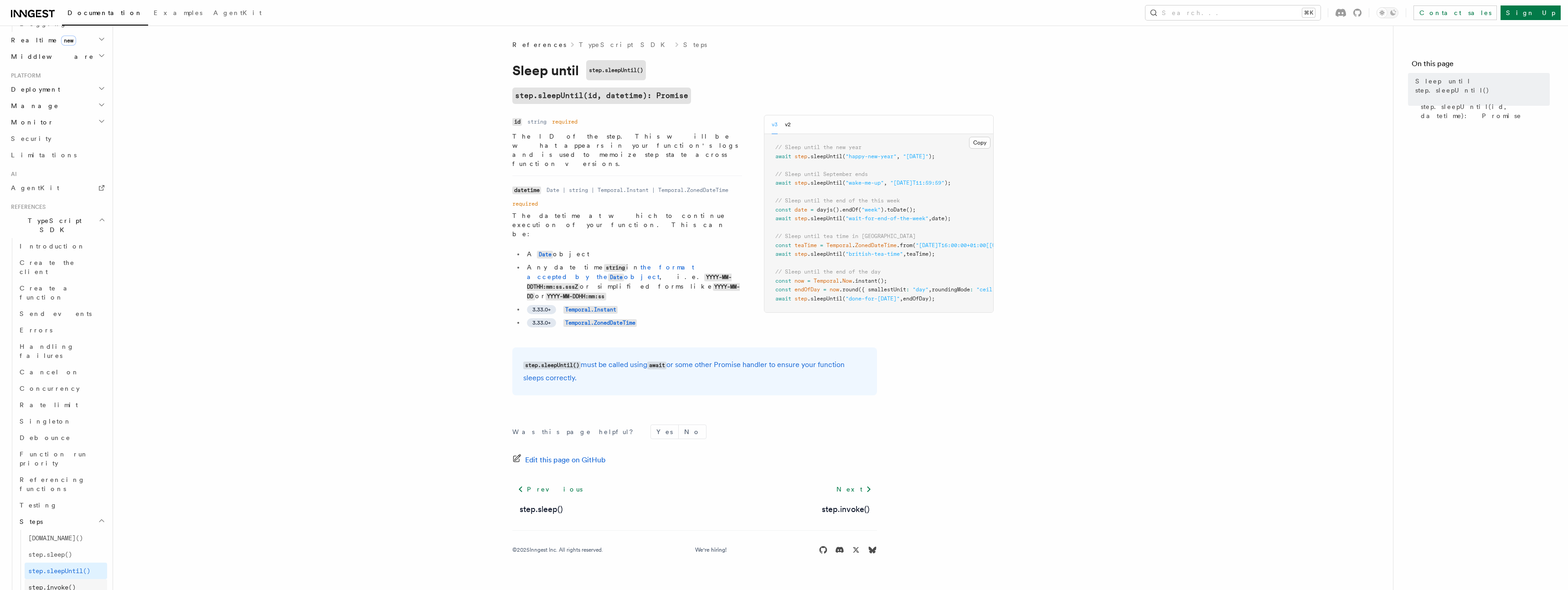
click at [63, 584] on span "step.invoke()" at bounding box center [52, 588] width 47 height 7
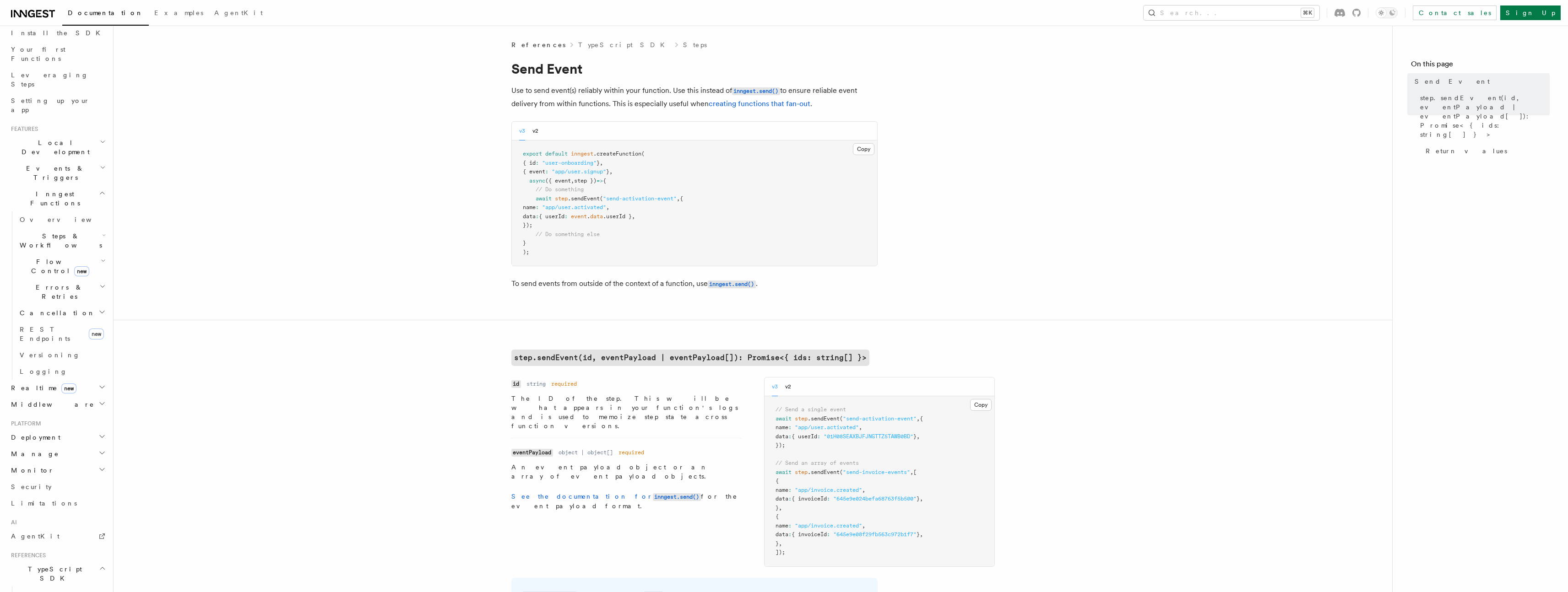
scroll to position [70, 0]
click at [68, 172] on h2 "Local Development" at bounding box center [57, 185] width 100 height 26
click at [59, 228] on link "Inngest Dev Server" at bounding box center [62, 241] width 92 height 26
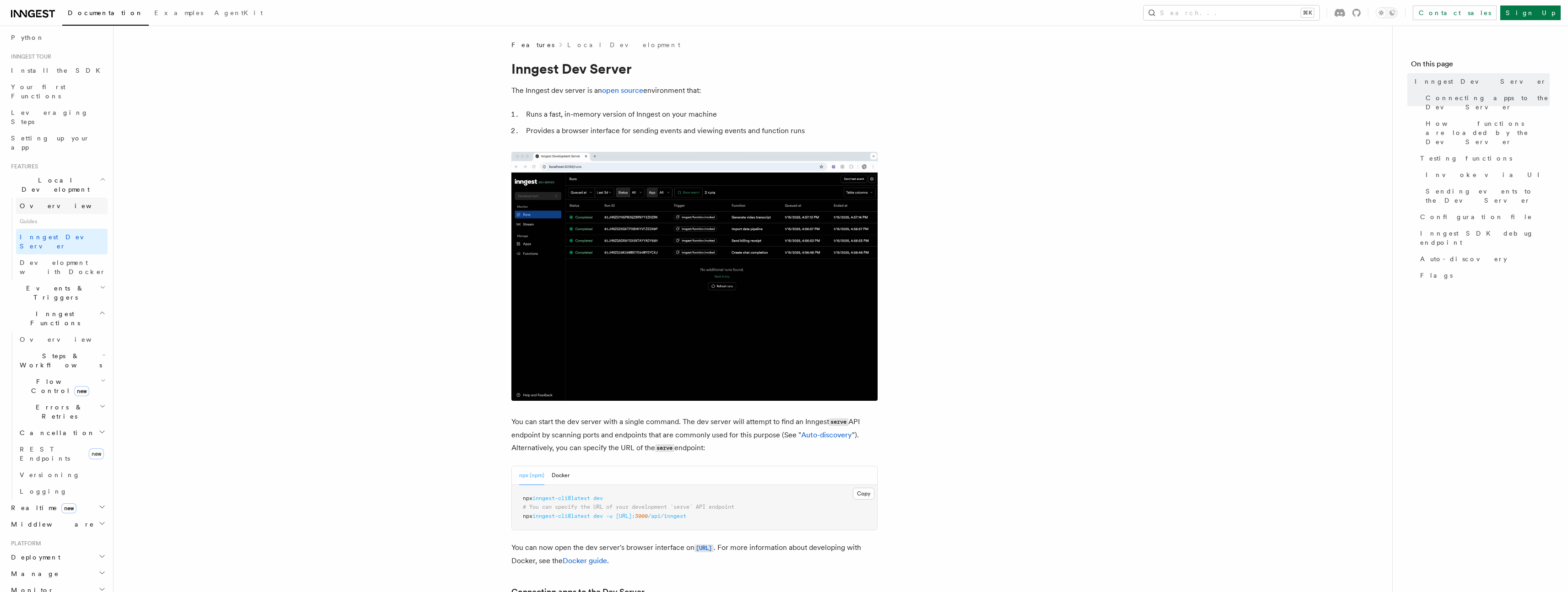
click at [42, 202] on span "Overview" at bounding box center [67, 206] width 94 height 7
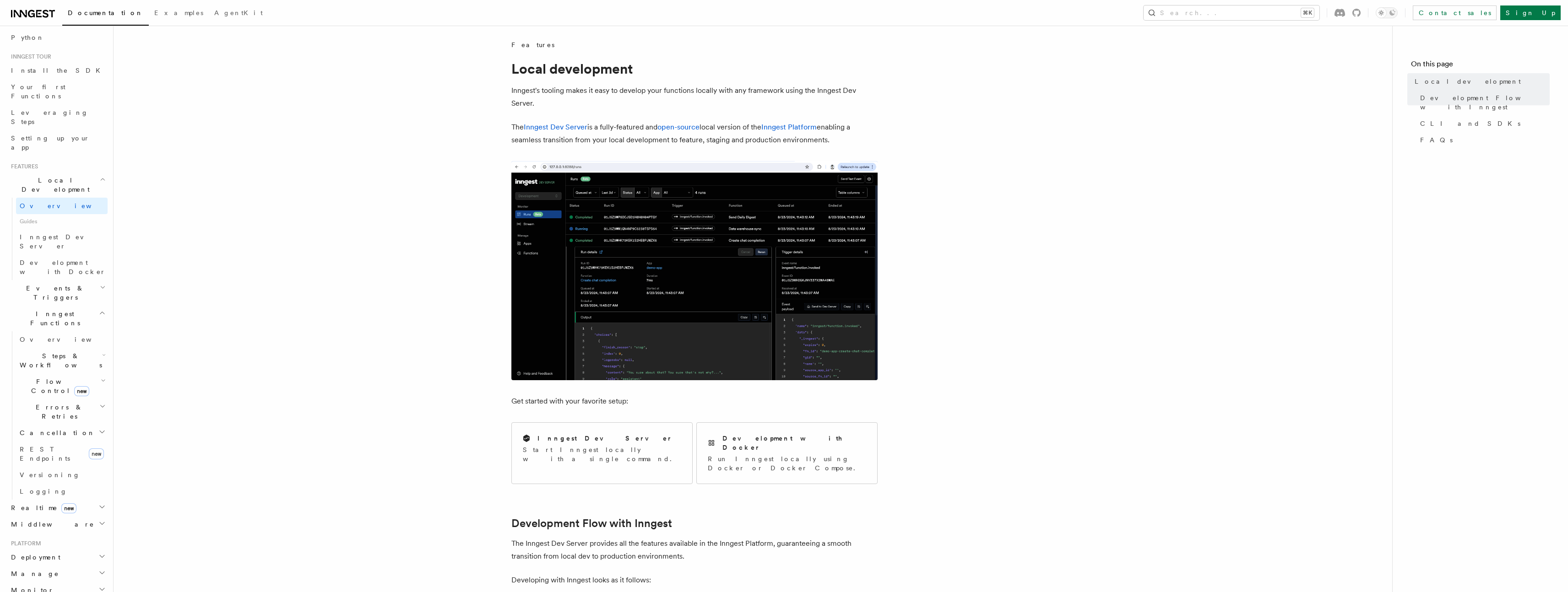
click at [41, 176] on span "Local Development" at bounding box center [53, 185] width 92 height 18
click at [41, 108] on span "Leveraging Steps" at bounding box center [59, 117] width 97 height 18
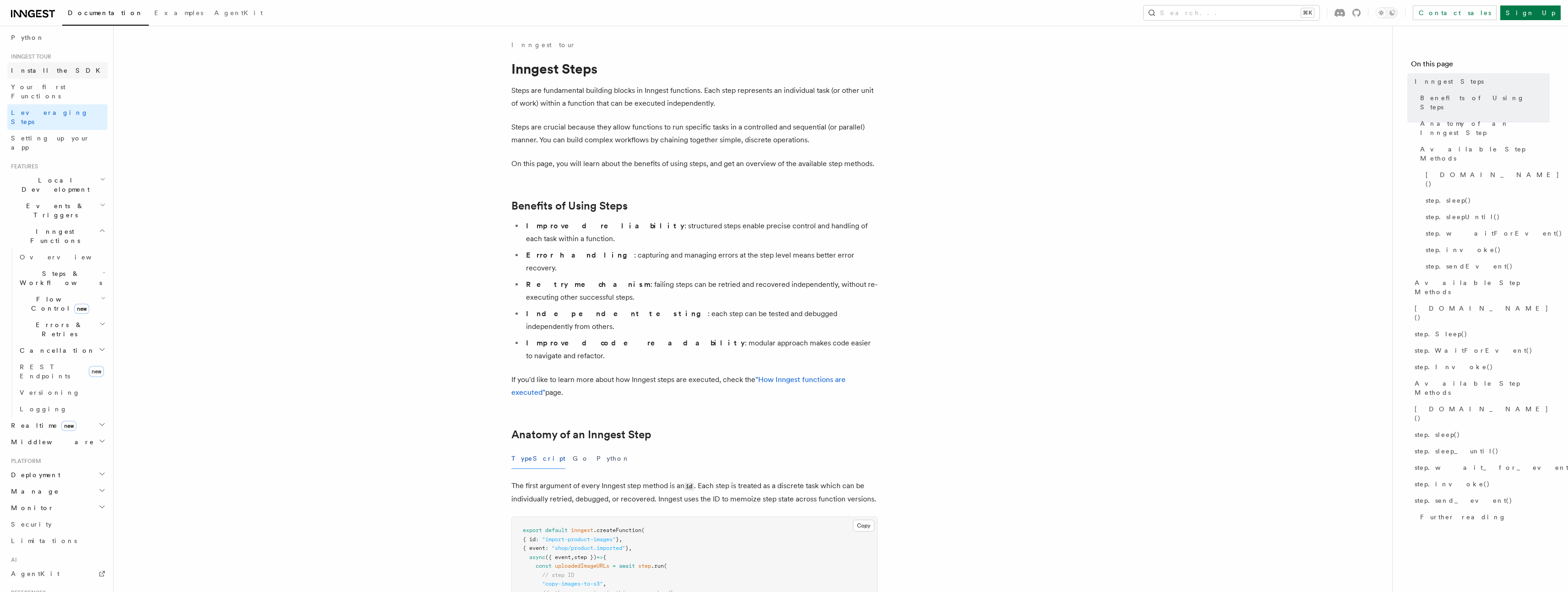
click at [50, 75] on span "Install the SDK" at bounding box center [58, 70] width 95 height 9
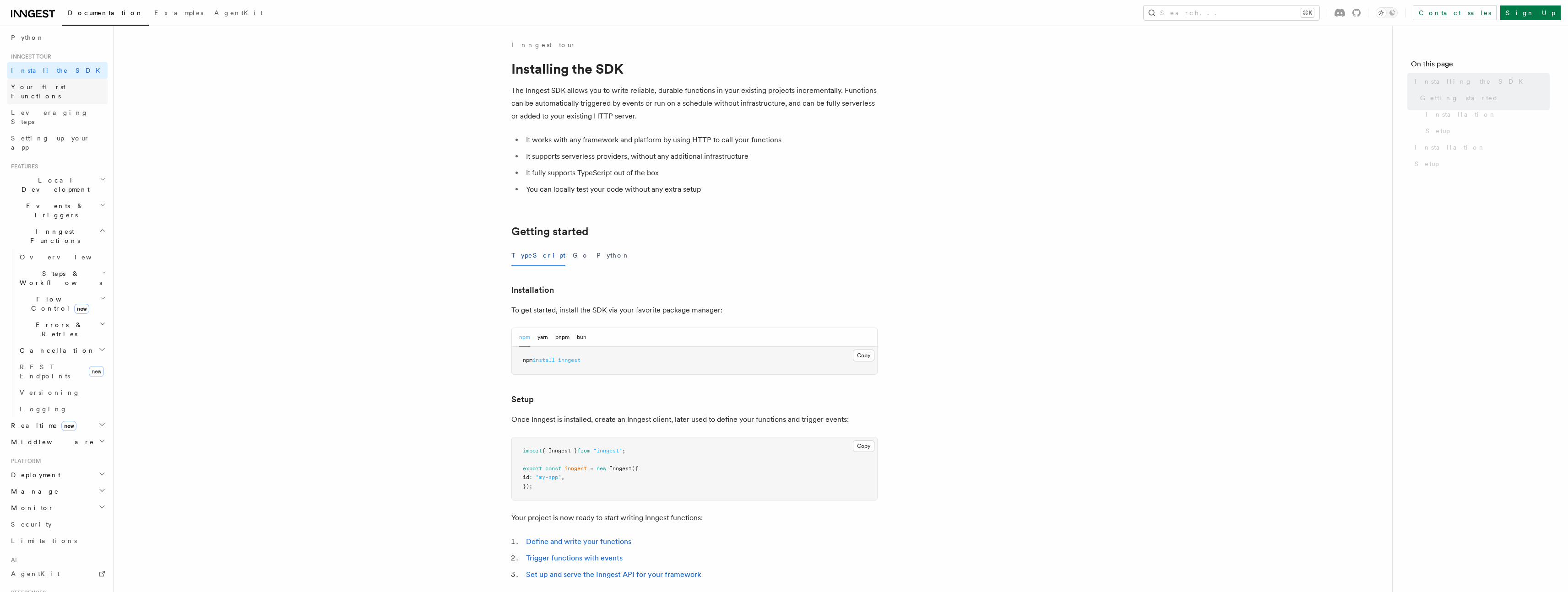
click at [51, 83] on span "Your first Functions" at bounding box center [38, 91] width 54 height 16
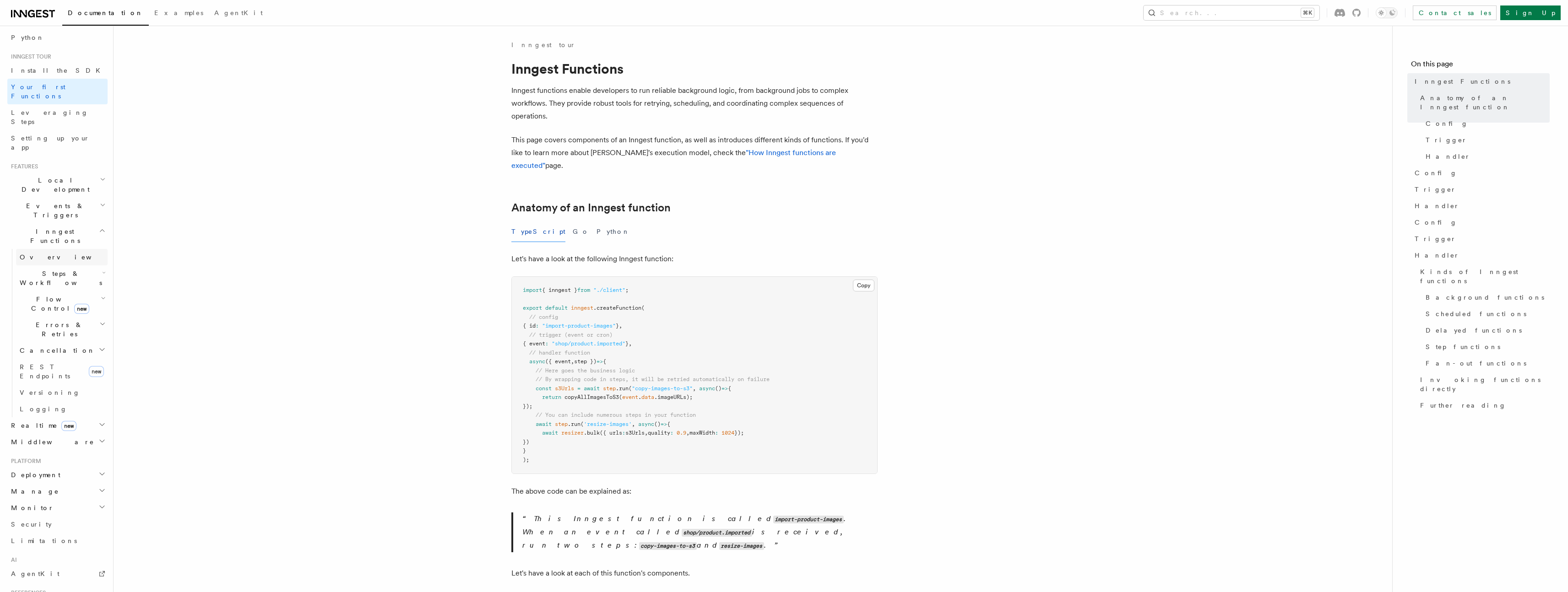
click at [51, 249] on link "Overview" at bounding box center [62, 257] width 92 height 16
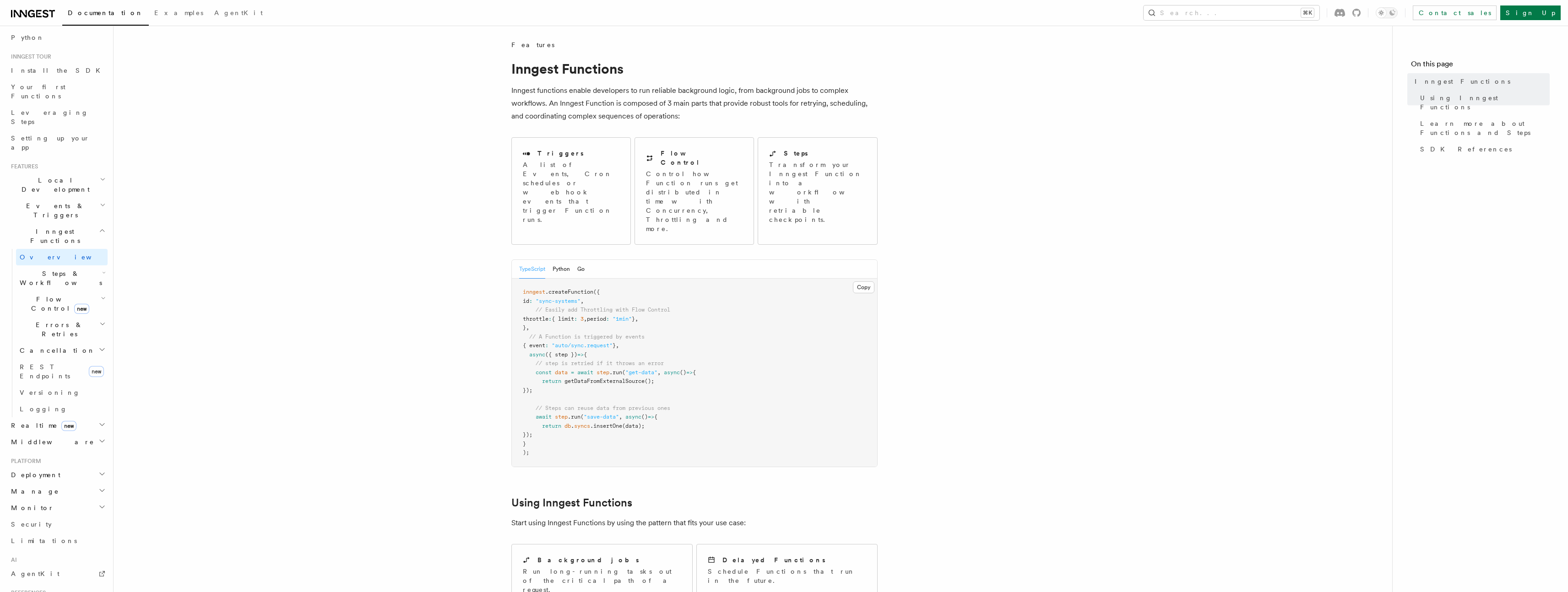
click at [53, 269] on span "Steps & Workflows" at bounding box center [59, 278] width 86 height 18
click at [52, 307] on link "Function steps" at bounding box center [66, 315] width 83 height 16
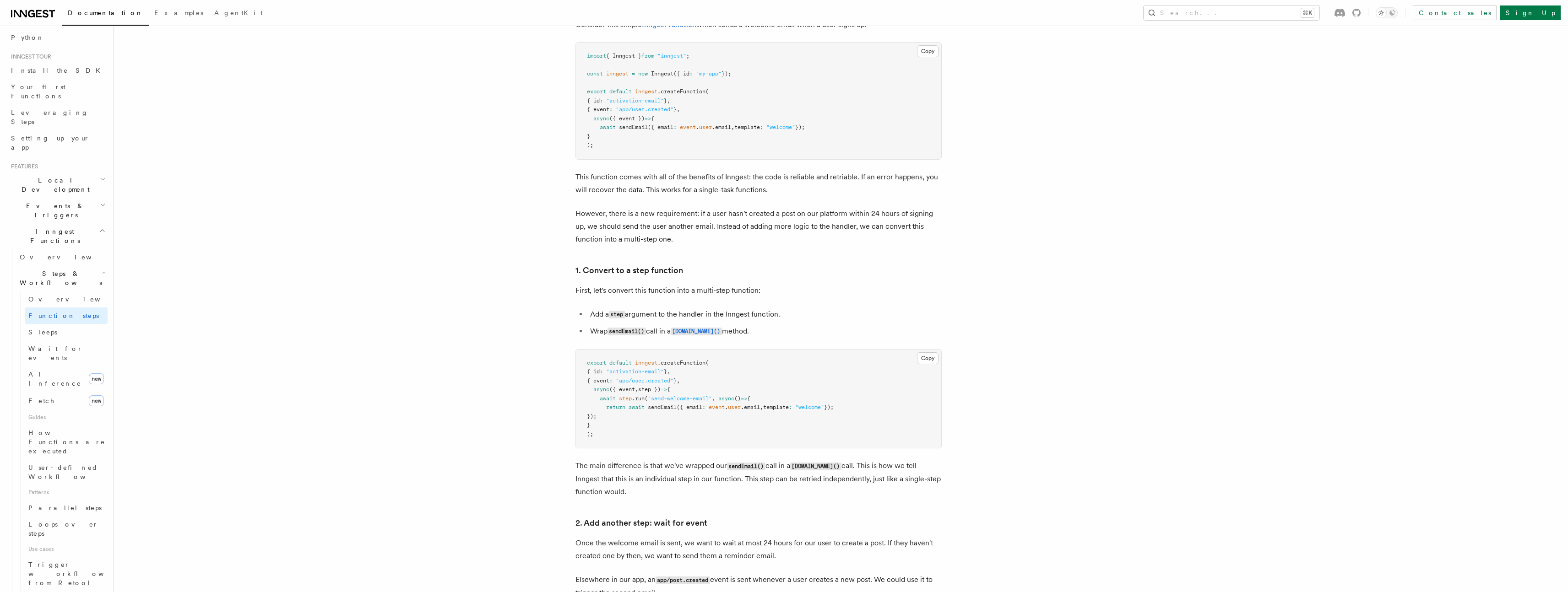
scroll to position [573, 0]
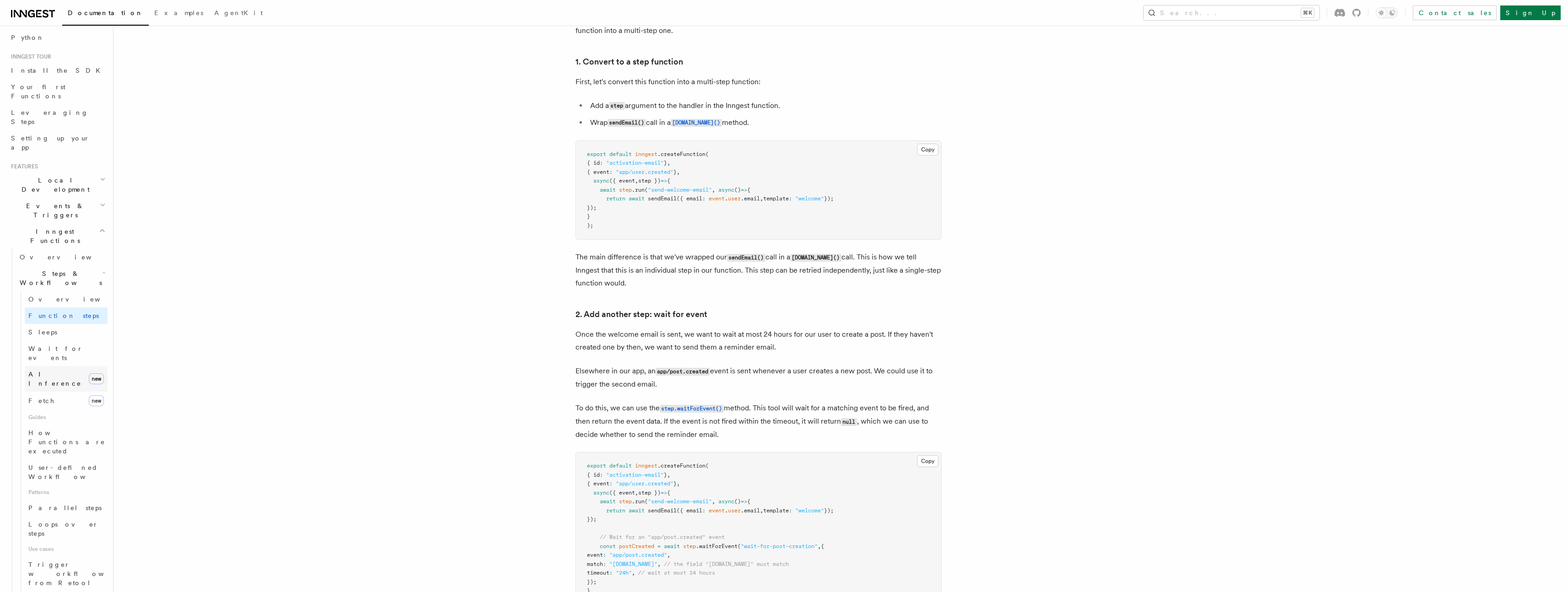
click at [57, 370] on span "AI Inference" at bounding box center [56, 379] width 57 height 18
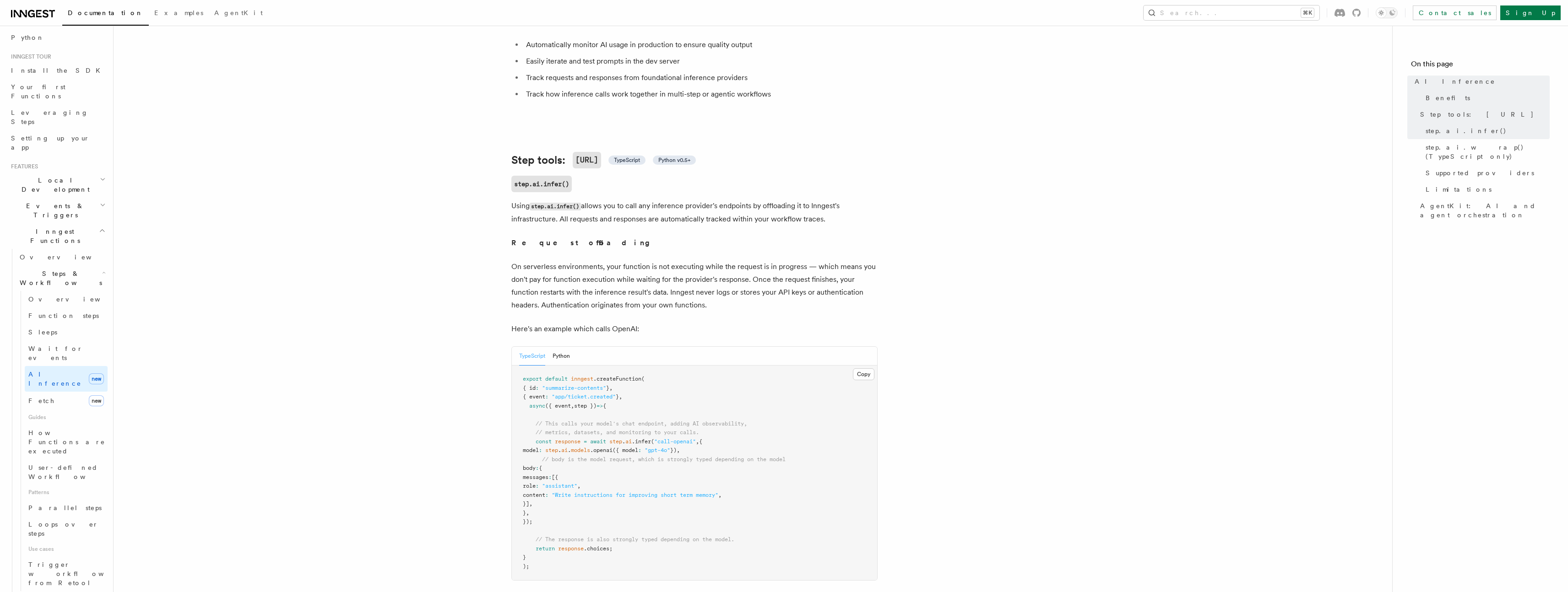
scroll to position [312, 0]
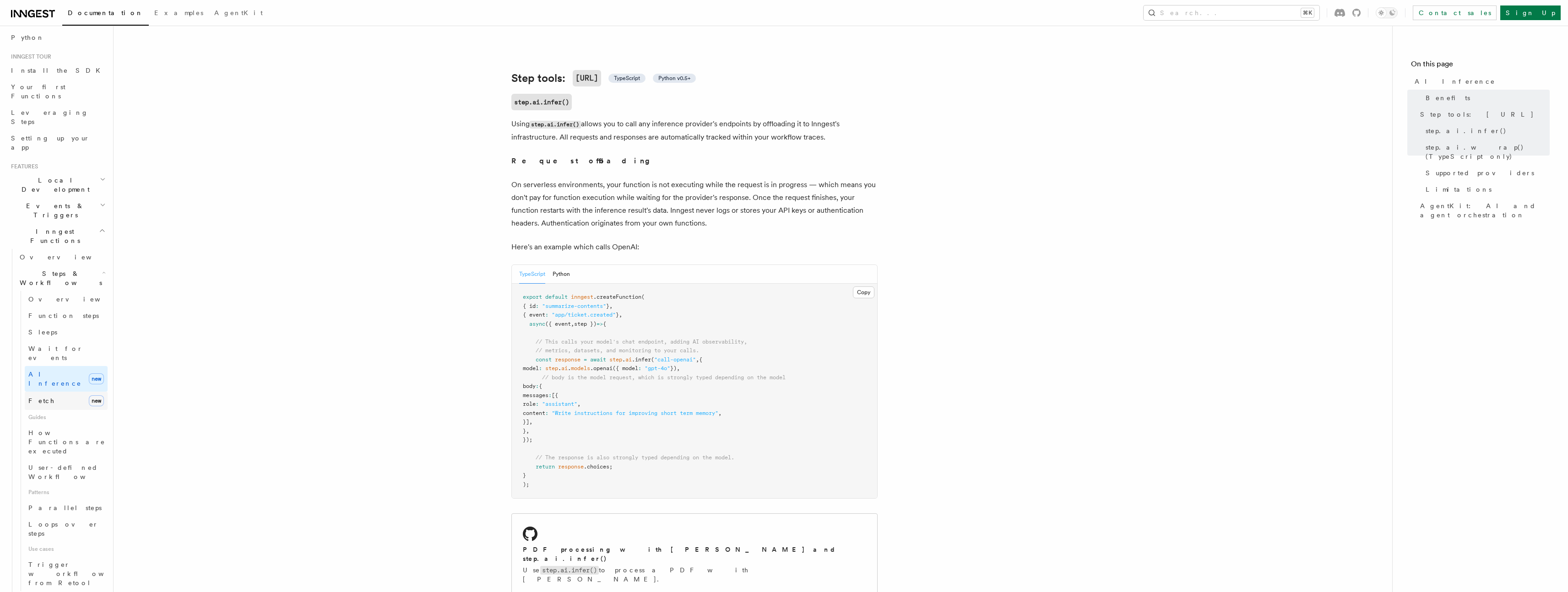
click at [56, 392] on link "Fetch new" at bounding box center [66, 401] width 83 height 18
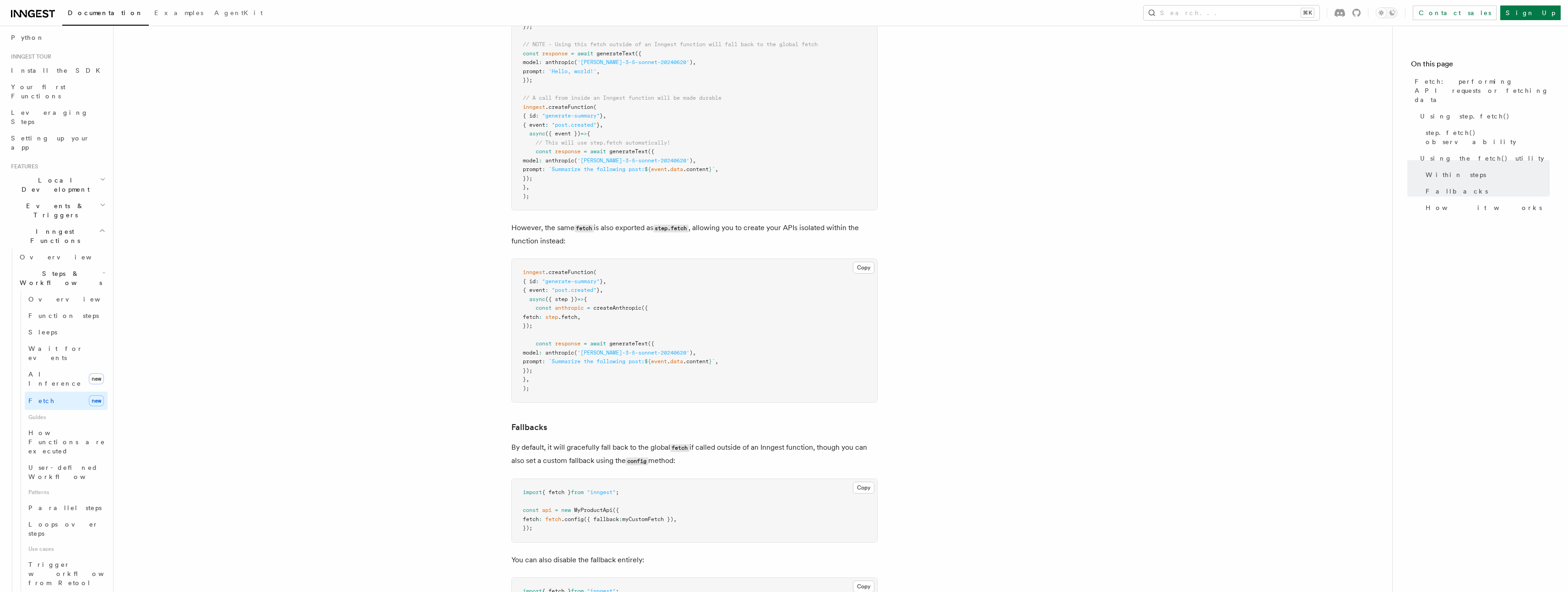
scroll to position [1555, 0]
click at [76, 428] on span "How Functions are executed" at bounding box center [68, 442] width 79 height 27
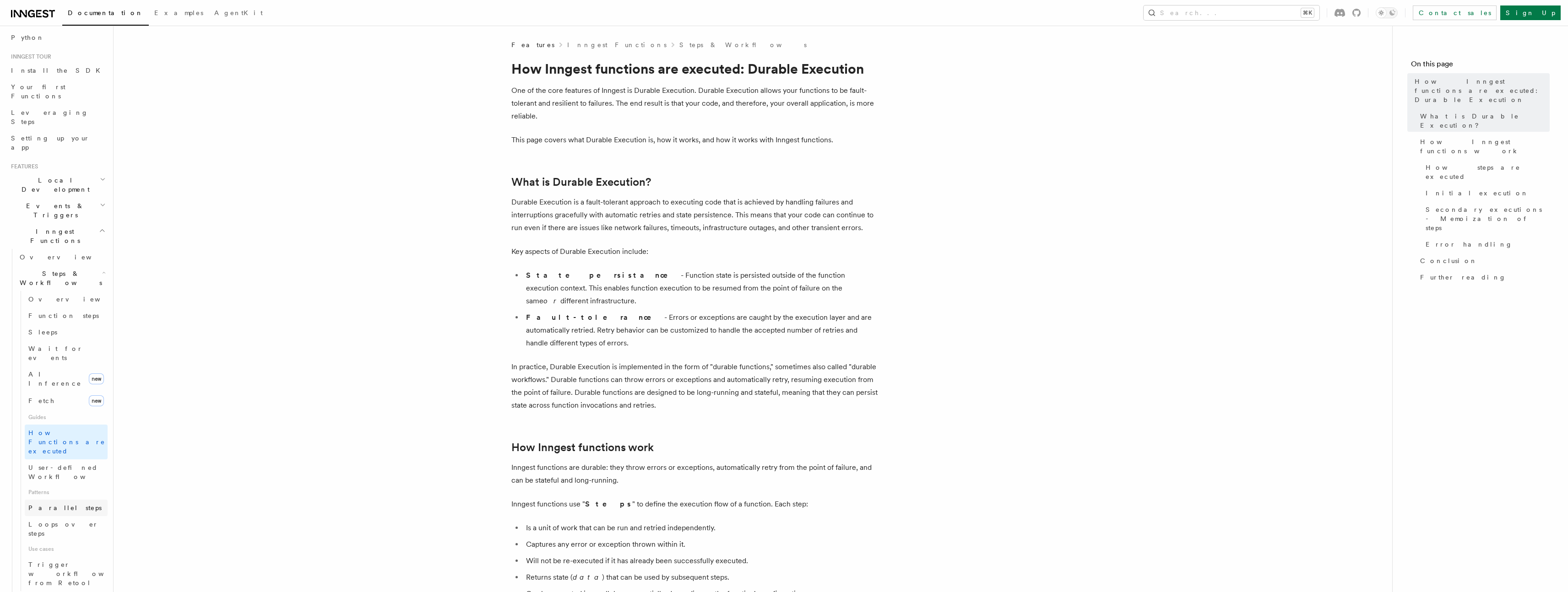
click at [63, 504] on span "Parallel steps" at bounding box center [65, 508] width 73 height 7
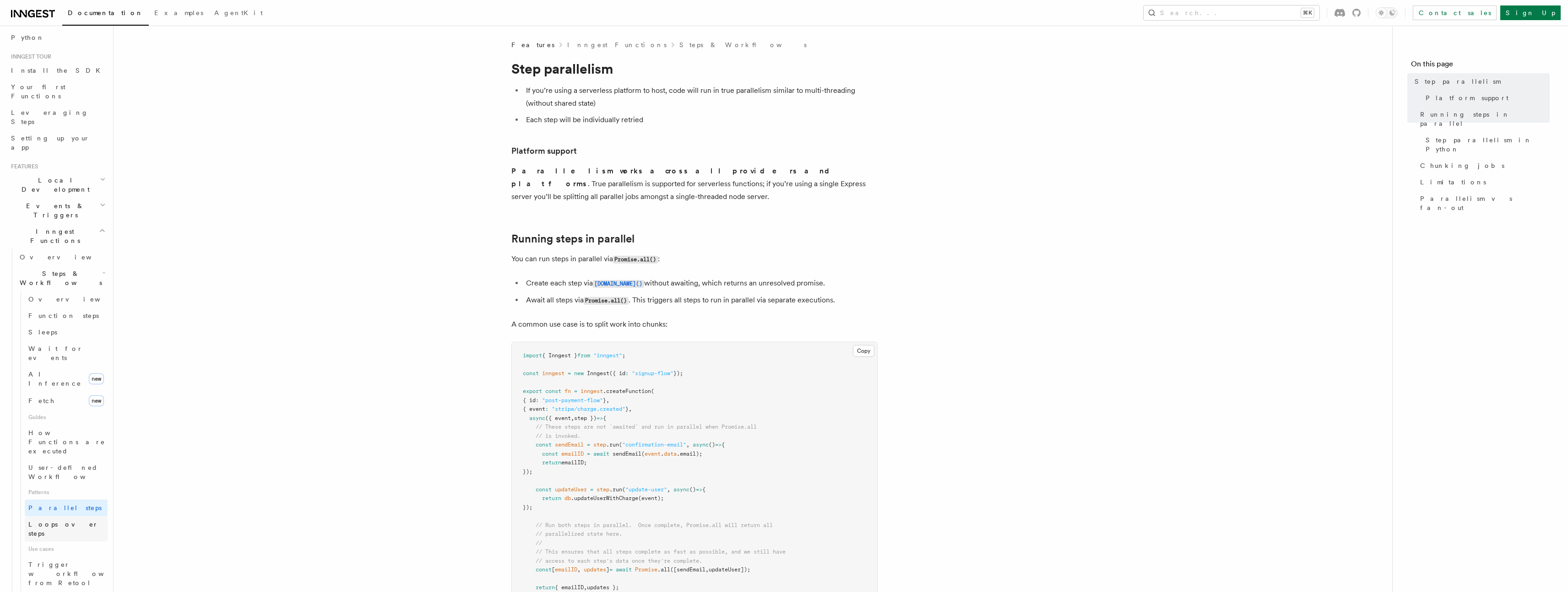
click at [69, 521] on span "Loops over steps" at bounding box center [63, 528] width 70 height 16
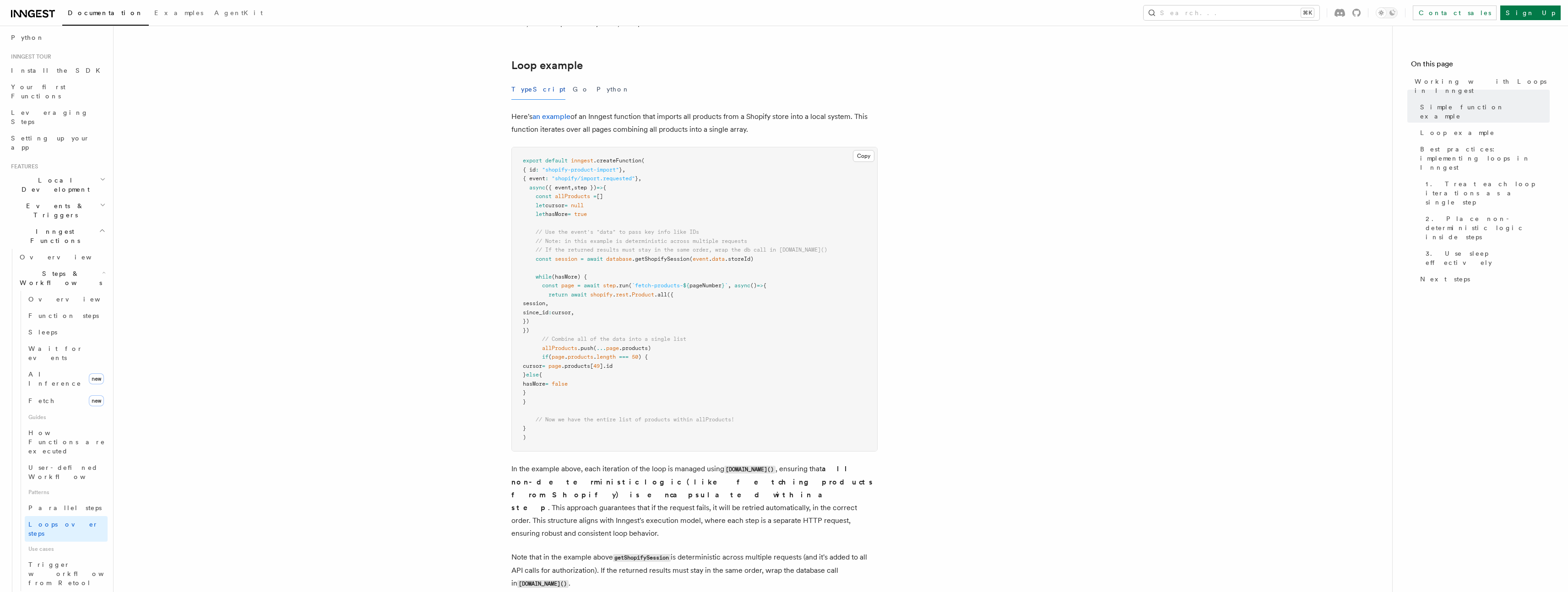
scroll to position [848, 0]
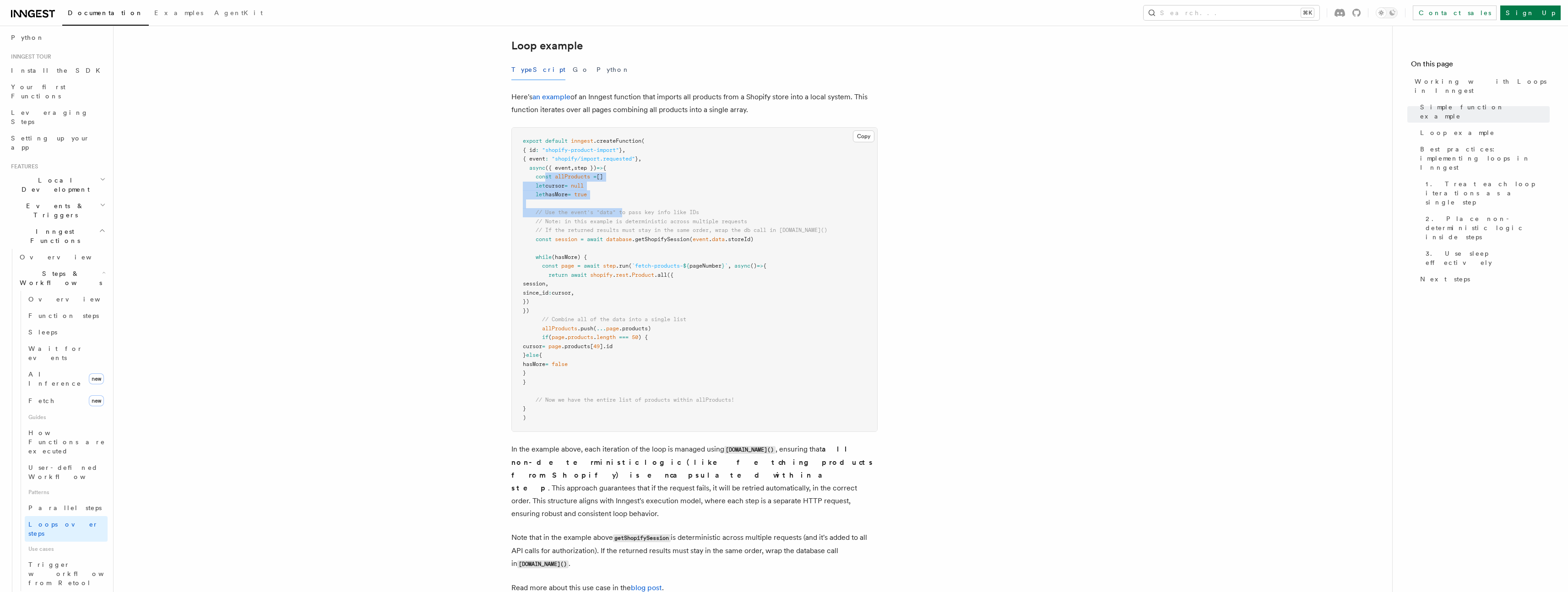
drag, startPoint x: 545, startPoint y: 177, endPoint x: 628, endPoint y: 217, distance: 92.1
click at [626, 214] on code "export default inngest .createFunction ( { id : "shopify-product-import" } , { …" at bounding box center [675, 279] width 304 height 283
drag, startPoint x: 532, startPoint y: 261, endPoint x: 677, endPoint y: 294, distance: 148.7
click at [644, 279] on pre "export default inngest .createFunction ( { id : "shopify-product-import" } , { …" at bounding box center [694, 279] width 366 height 304
click at [686, 309] on pre "export default inngest .createFunction ( { id : "shopify-product-import" } , { …" at bounding box center [694, 279] width 366 height 304
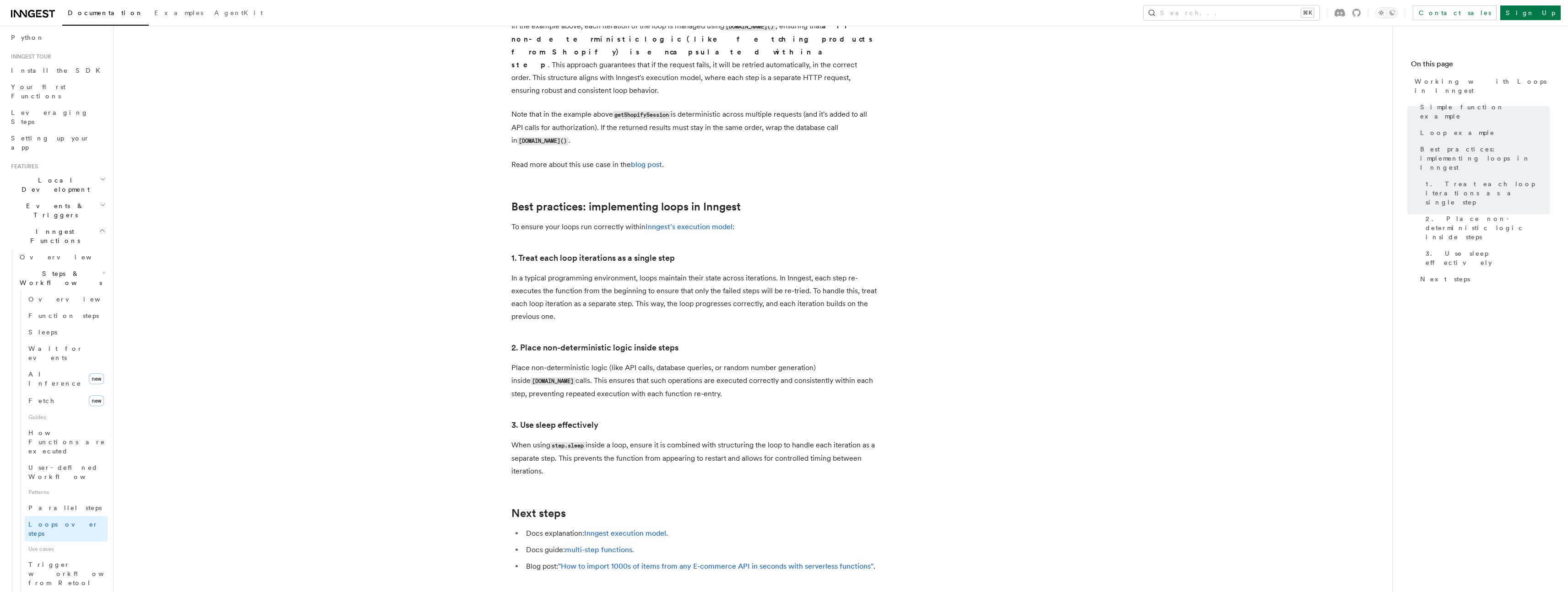
scroll to position [1392, 0]
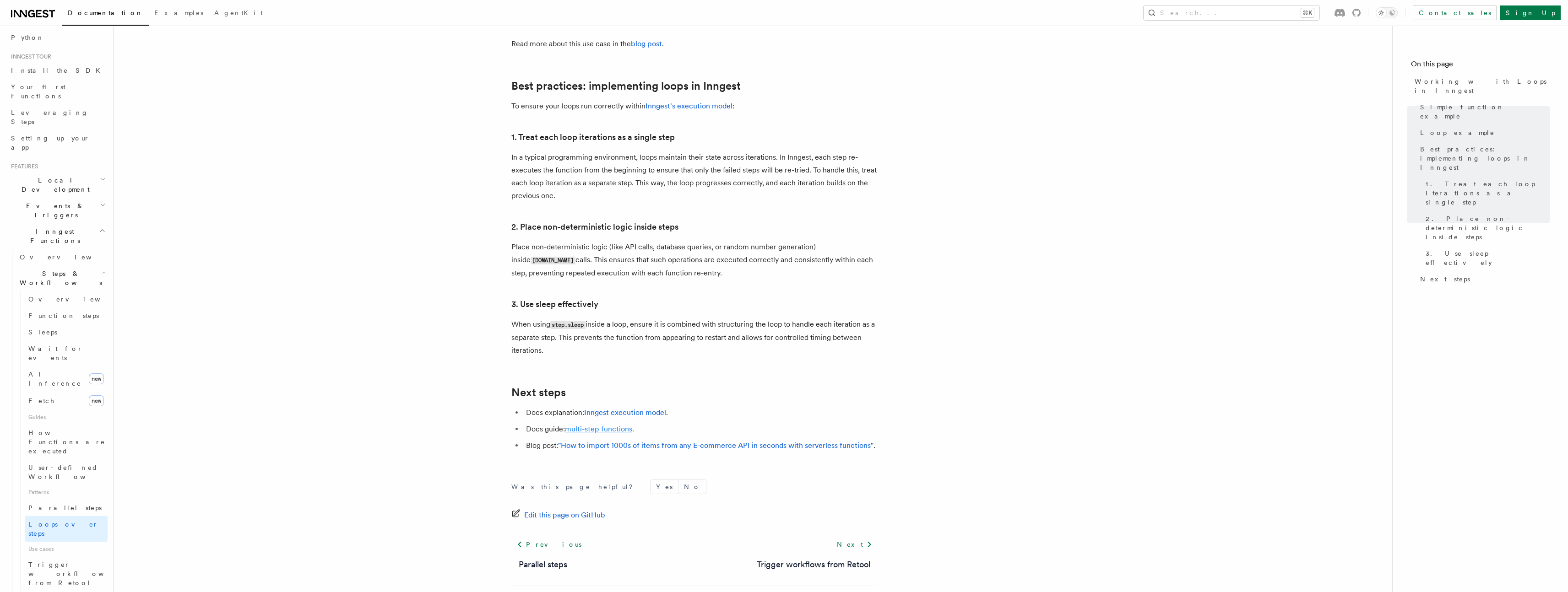
click at [608, 425] on link "multi-step functions" at bounding box center [598, 429] width 67 height 9
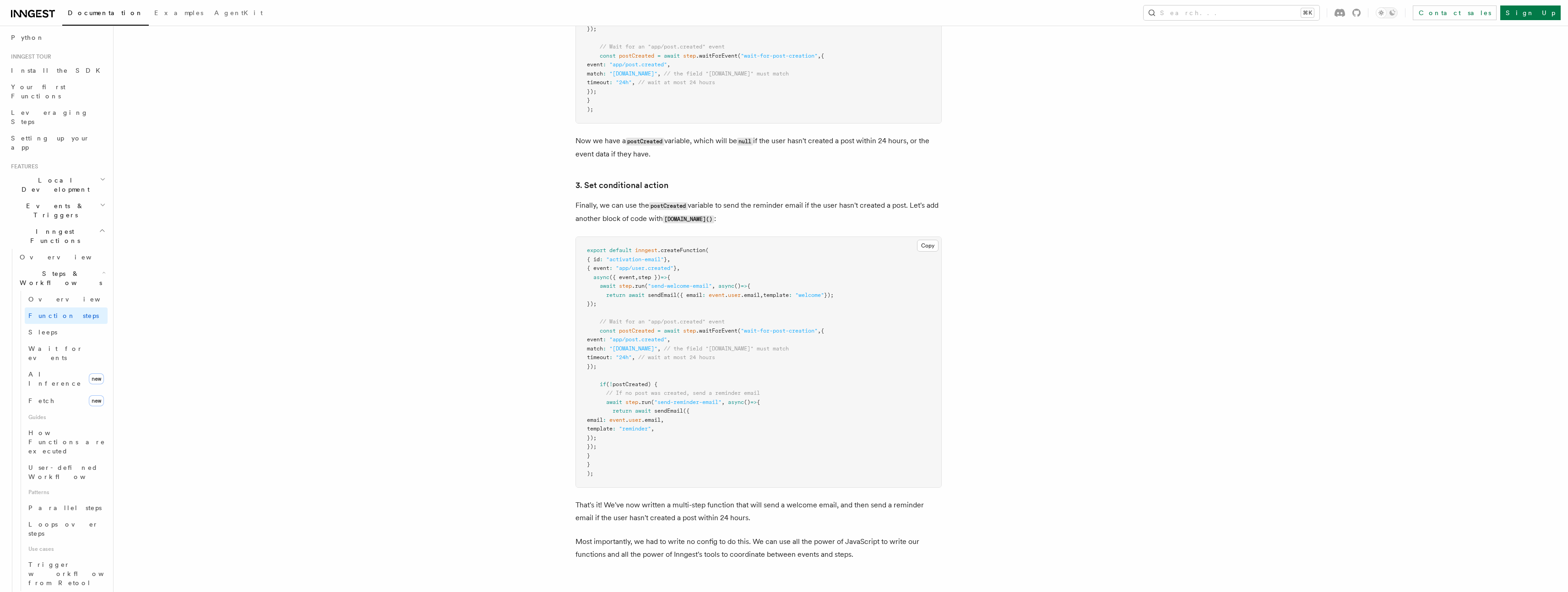
scroll to position [1101, 0]
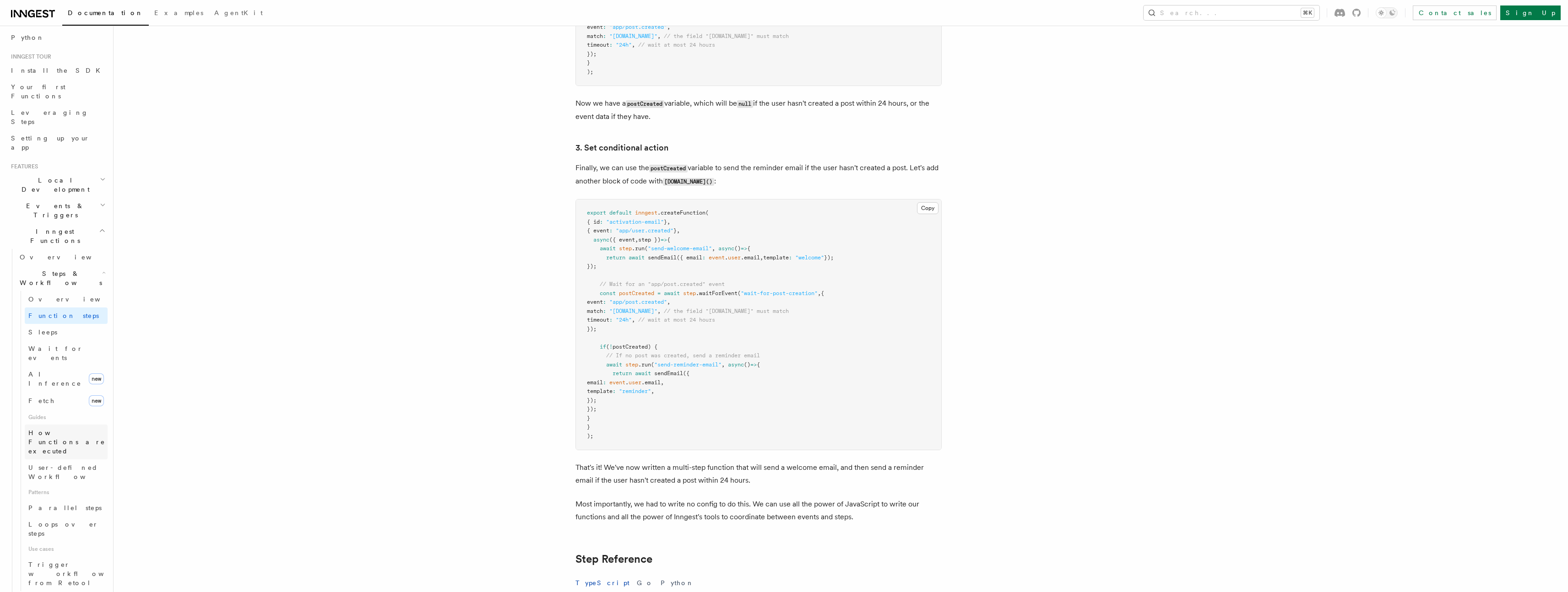
click at [59, 428] on span "How Functions are executed" at bounding box center [68, 442] width 79 height 27
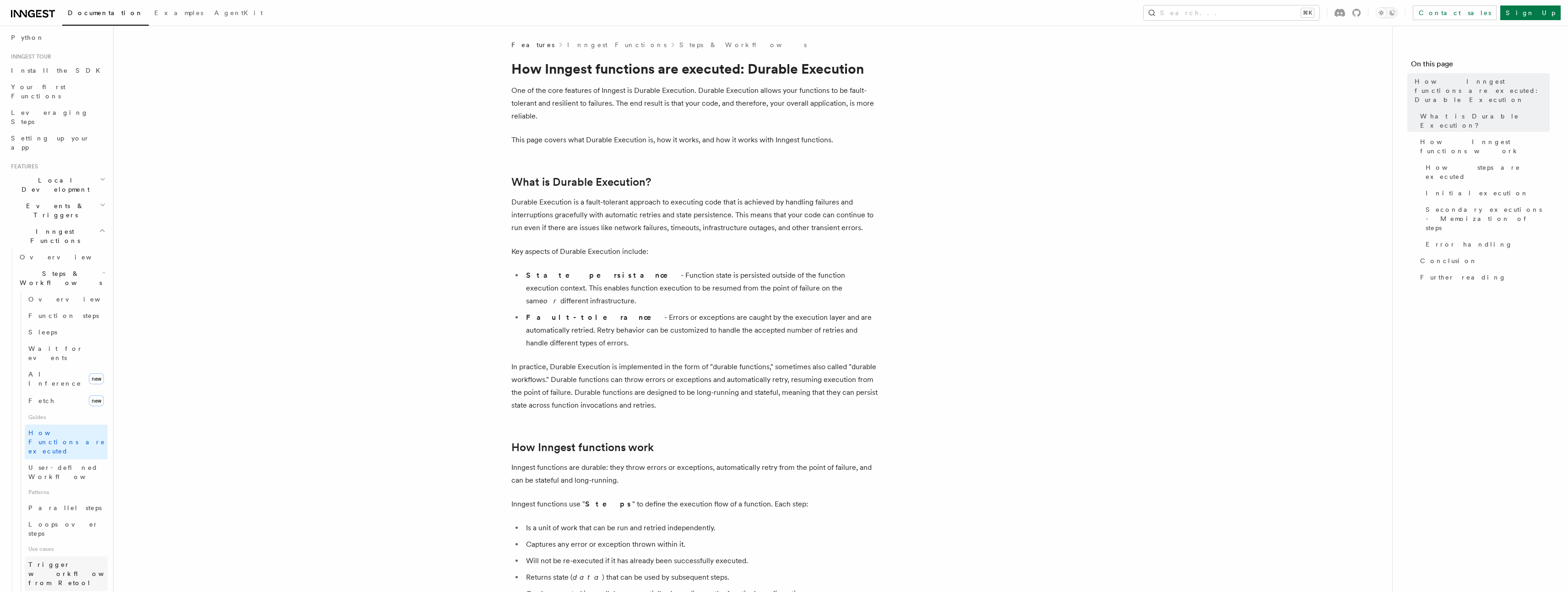
click at [65, 561] on span "Trigger workflows from Retool" at bounding box center [78, 574] width 101 height 26
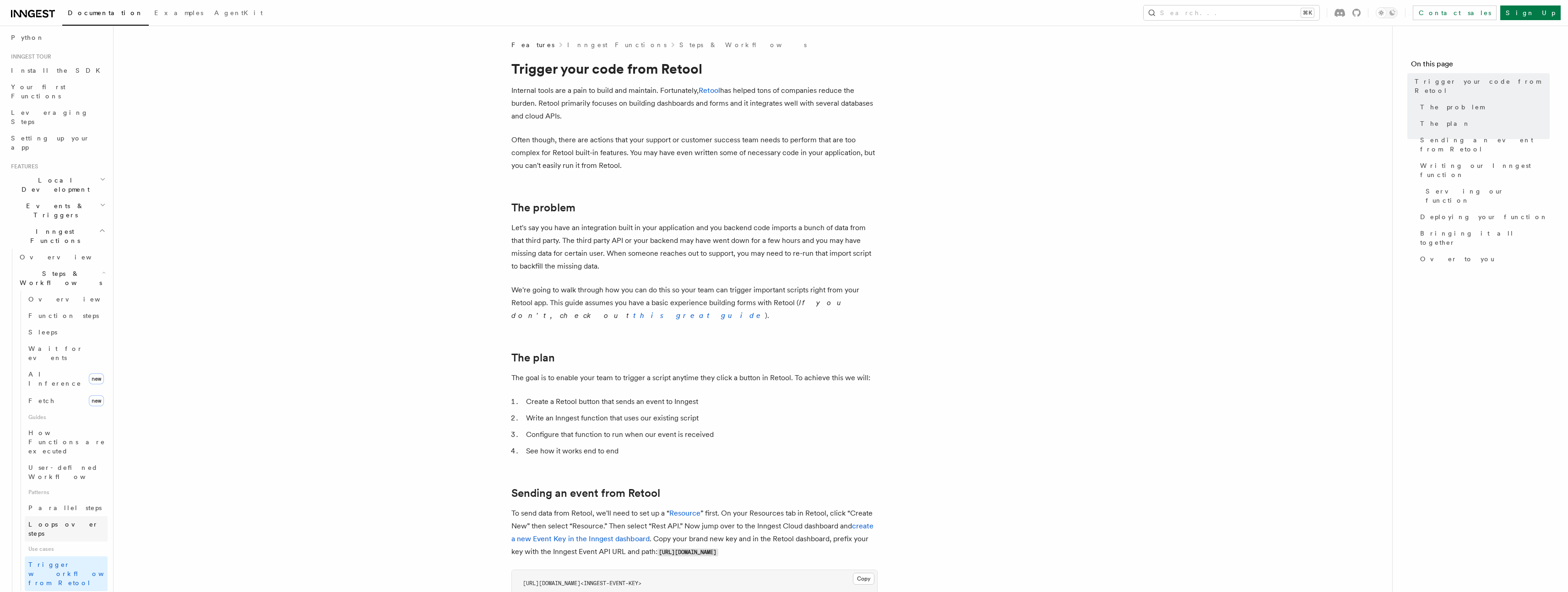
click at [54, 516] on link "Loops over steps" at bounding box center [66, 529] width 83 height 26
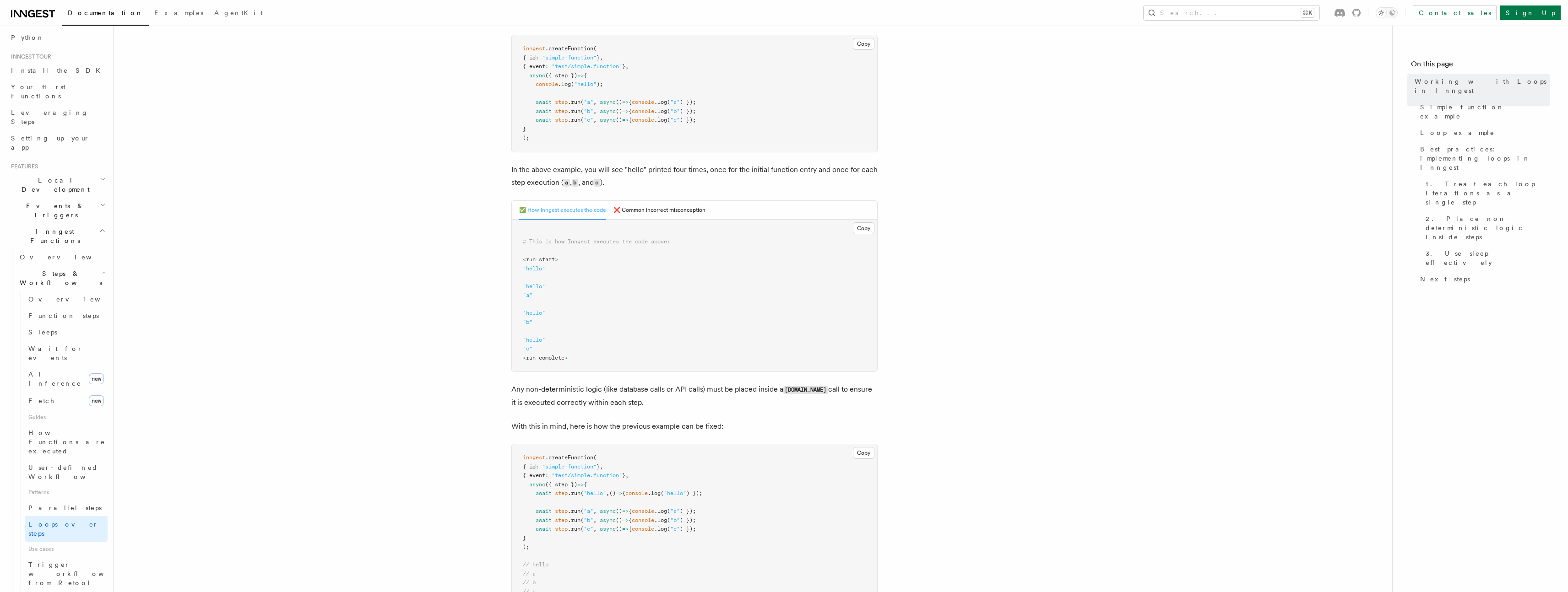
scroll to position [318, 0]
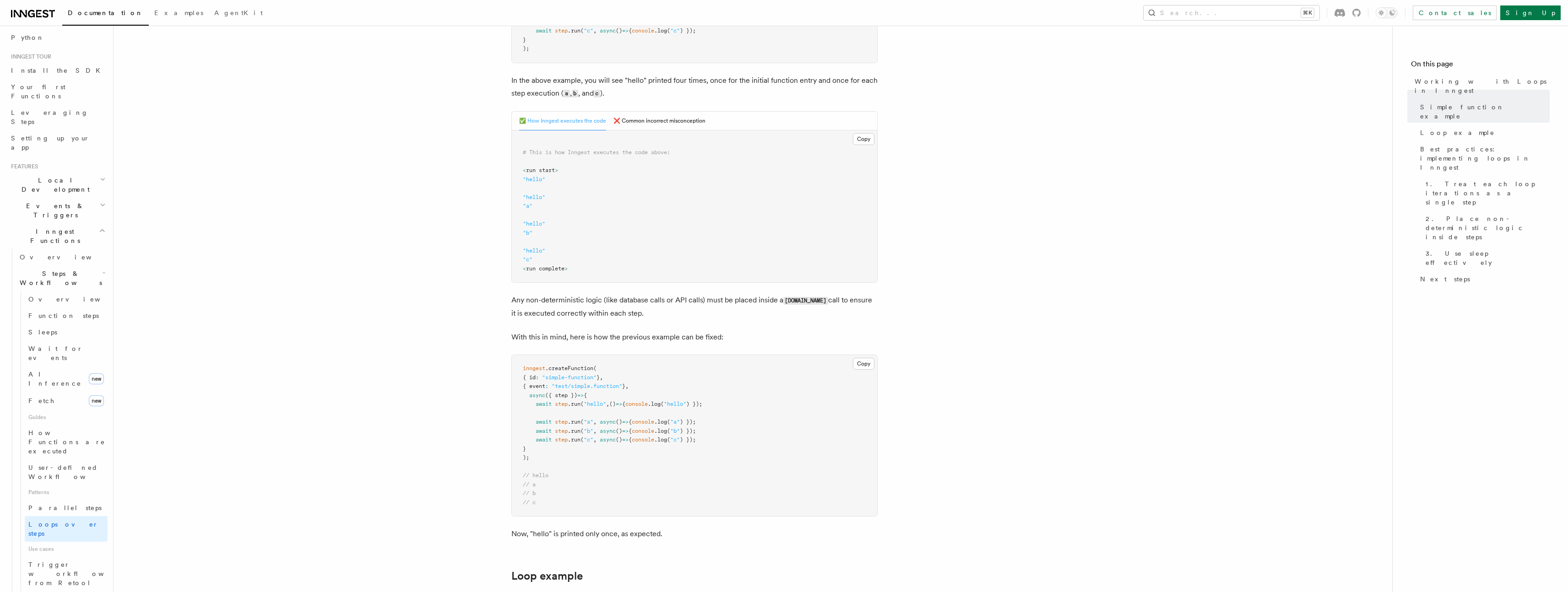
click at [59, 591] on h2 "Flow Control new" at bounding box center [62, 604] width 92 height 26
click at [17, 543] on span "Realtime new" at bounding box center [42, 547] width 69 height 9
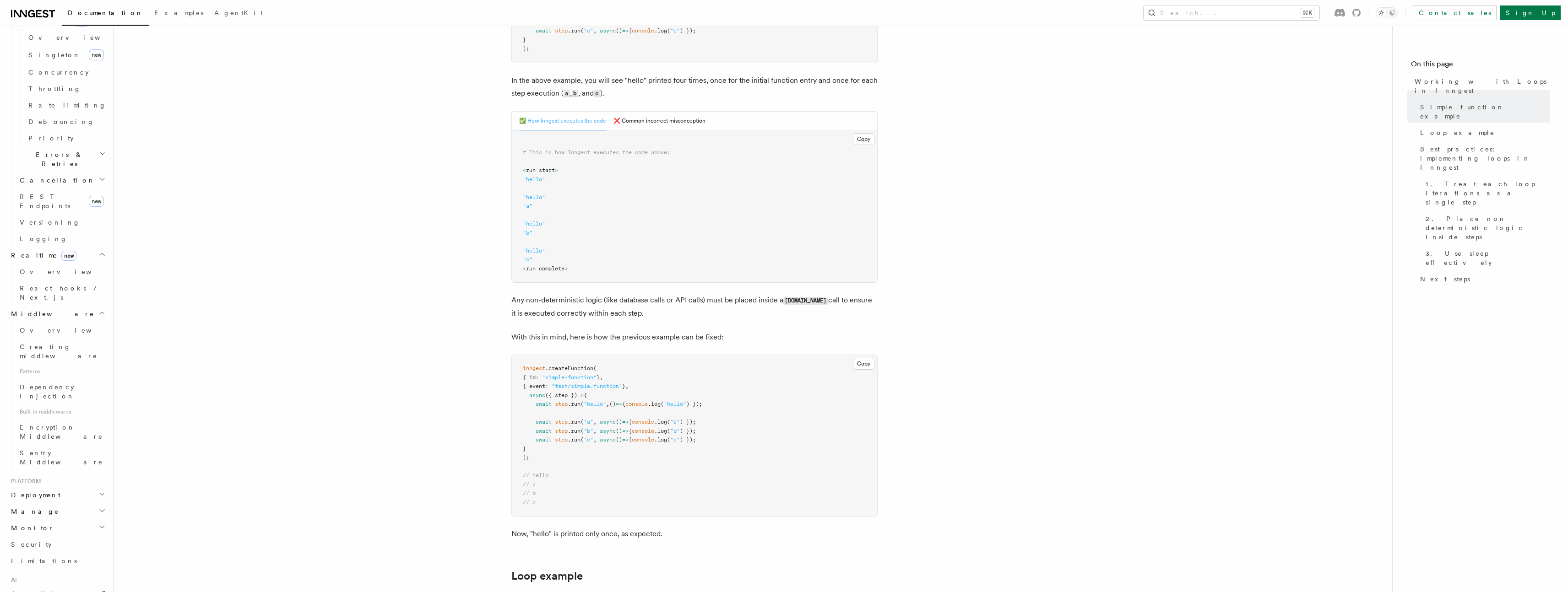
click at [42, 487] on h2 "Deployment" at bounding box center [57, 495] width 100 height 16
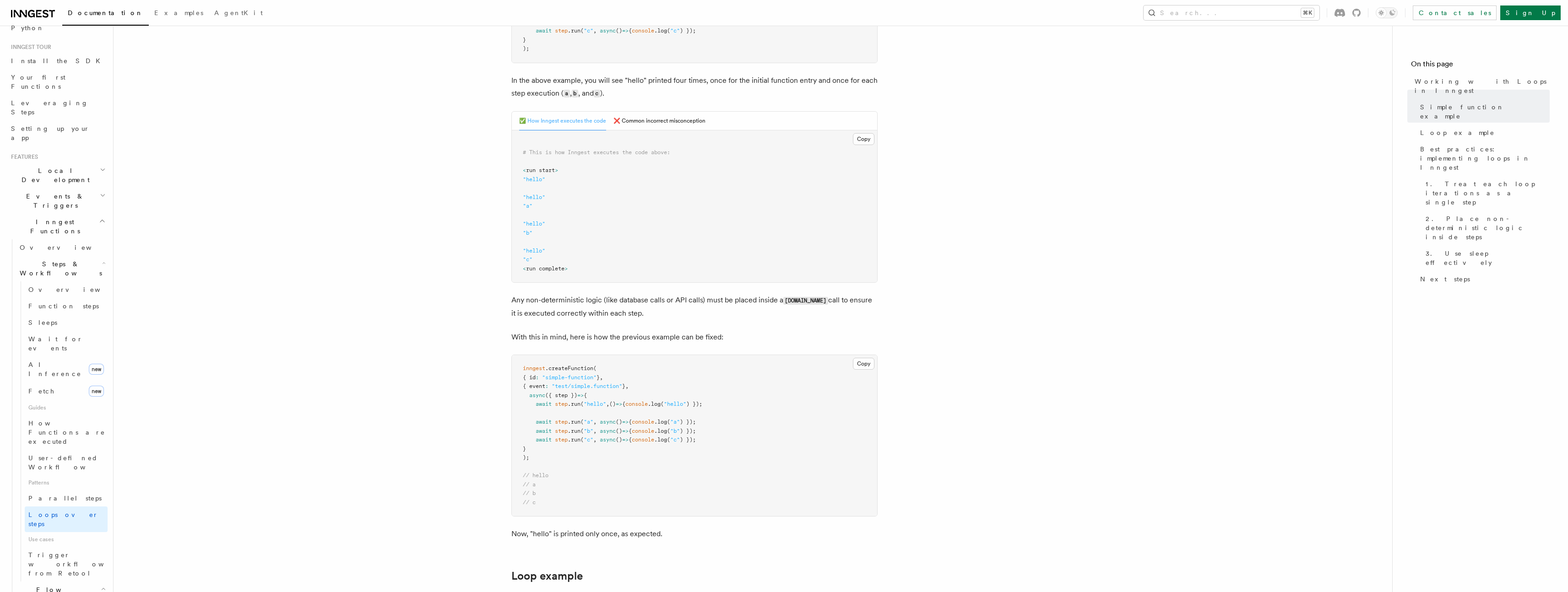
click at [52, 192] on span "Events & Triggers" at bounding box center [53, 201] width 92 height 18
click at [57, 249] on span "Sending events" at bounding box center [42, 257] width 46 height 16
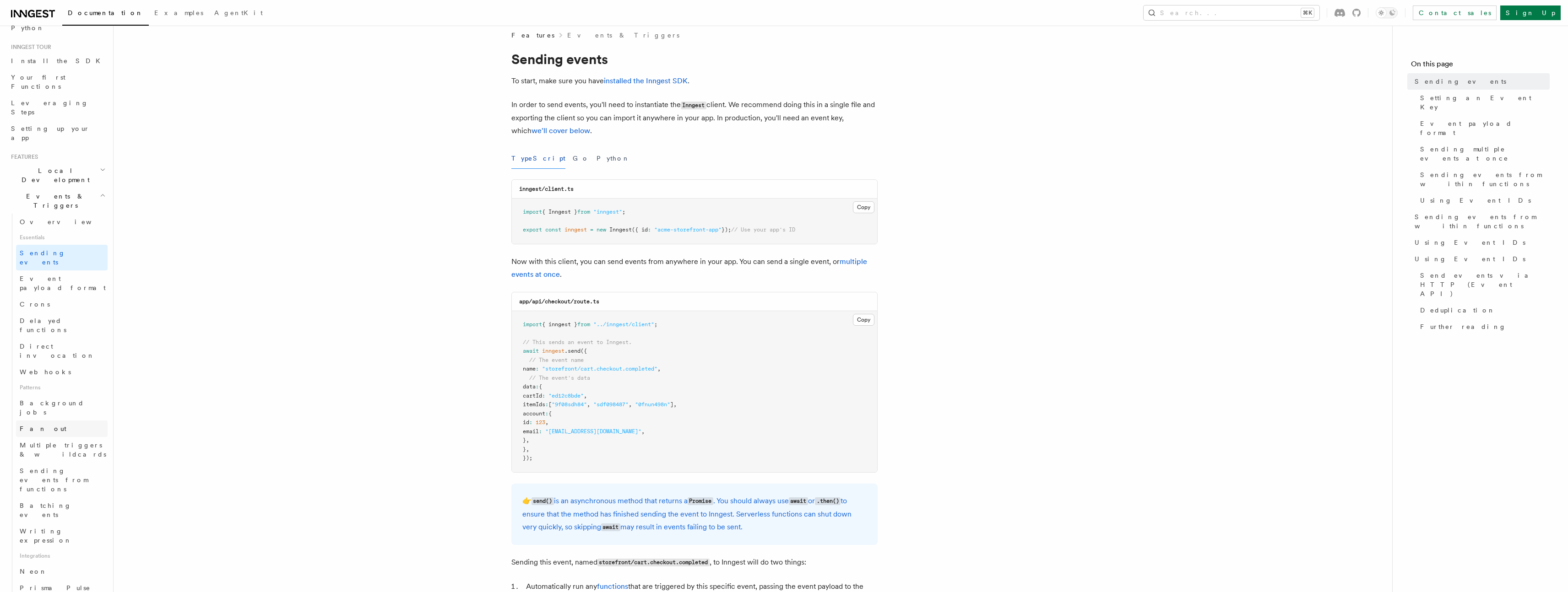
click at [36, 425] on span "Fan out" at bounding box center [43, 429] width 46 height 7
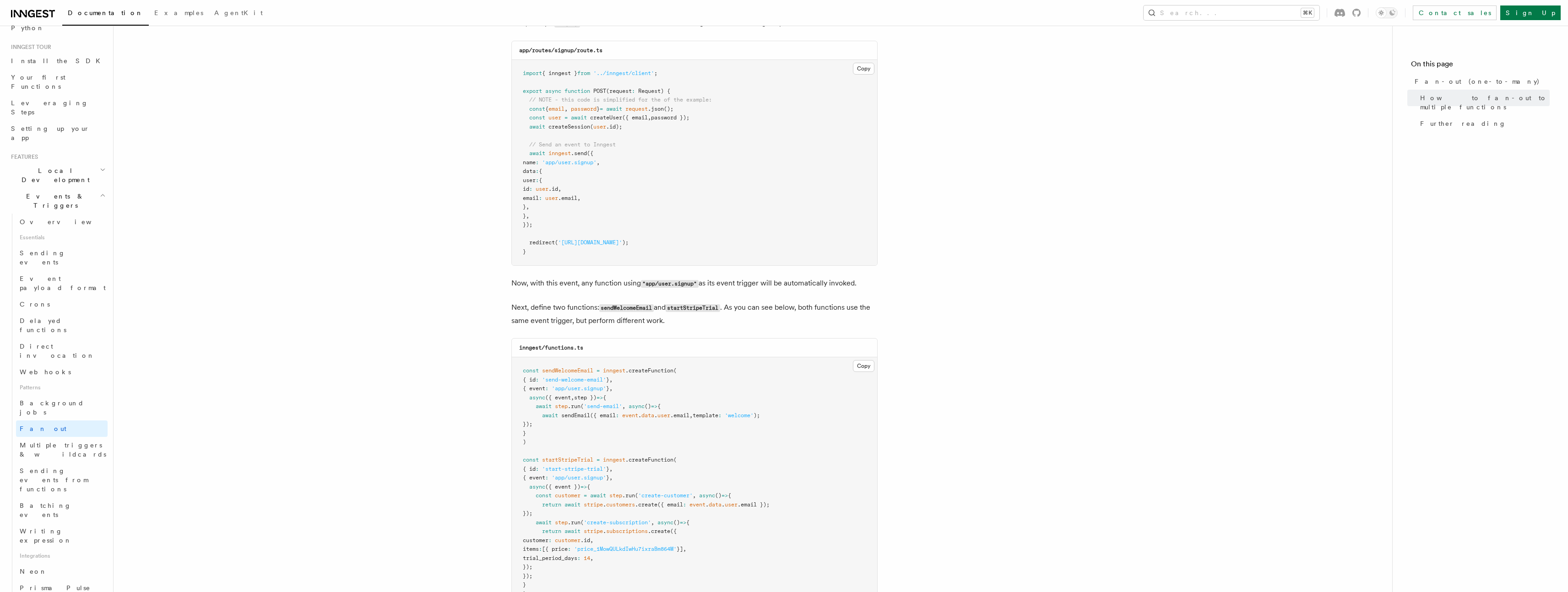
scroll to position [432, 0]
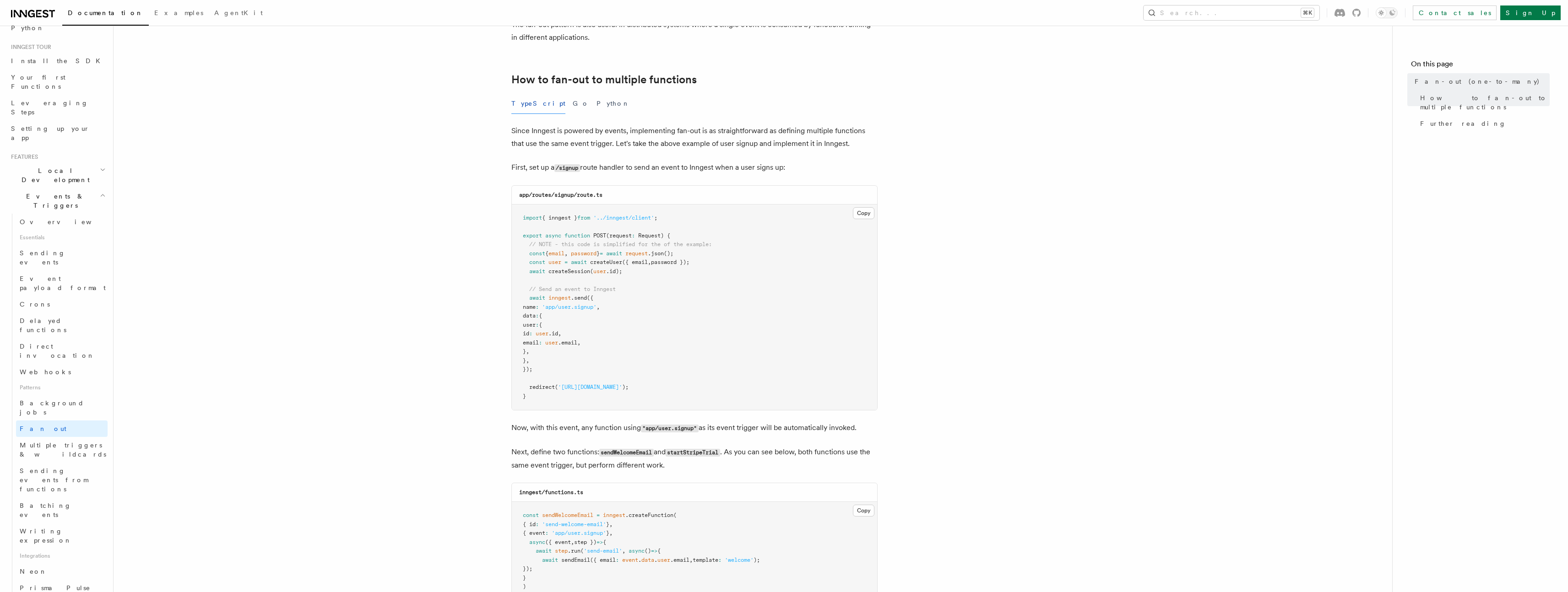
click at [633, 186] on div "app/routes/signup/route.ts" at bounding box center [694, 195] width 366 height 19
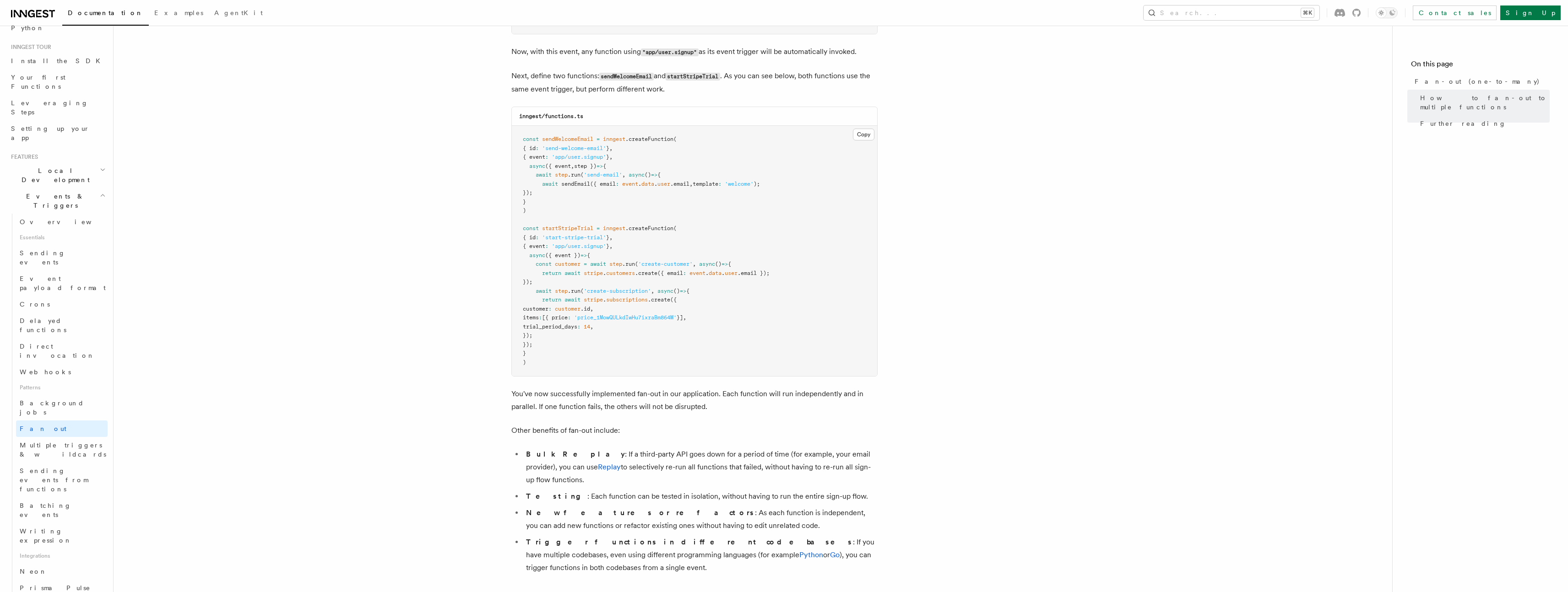
scroll to position [791, 0]
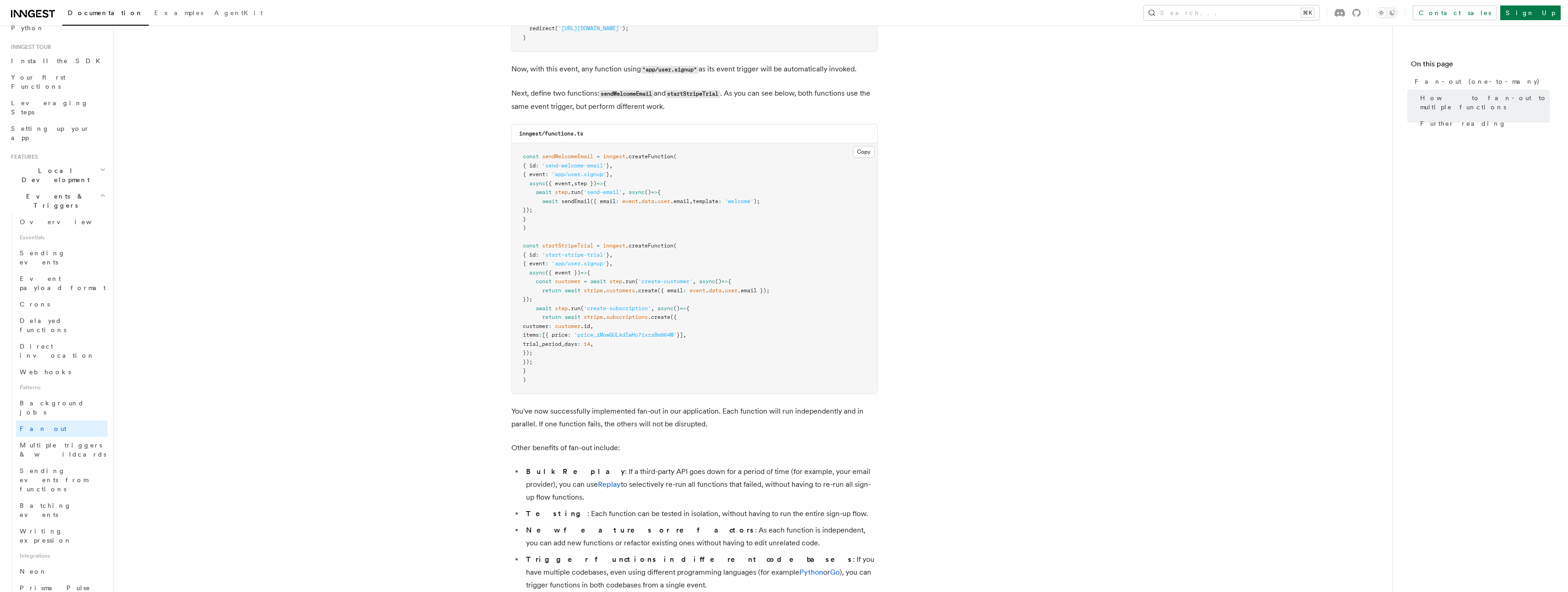
click at [533, 147] on pre "const sendWelcomeEmail = inngest .createFunction ( { id : 'send-welcome-email' …" at bounding box center [694, 268] width 366 height 250
click at [32, 568] on span "Neon" at bounding box center [33, 571] width 28 height 7
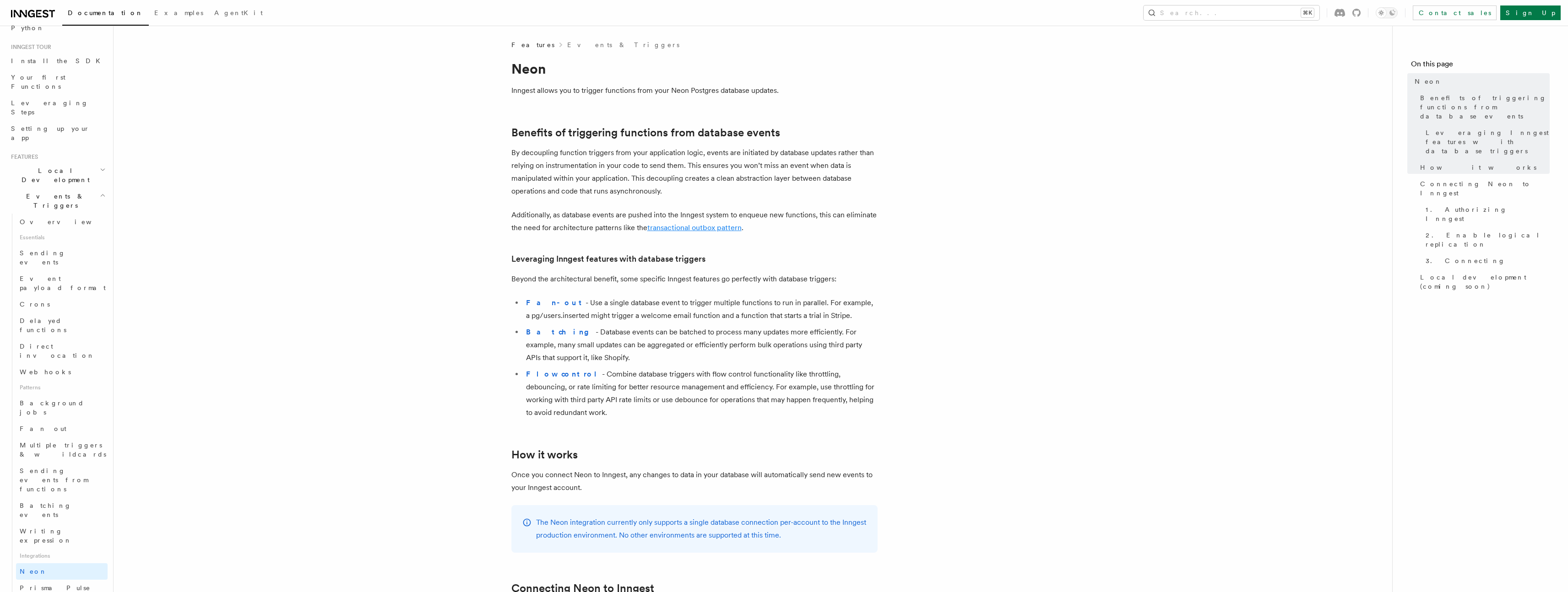
click at [701, 229] on link "transactional outbox pattern" at bounding box center [694, 227] width 94 height 9
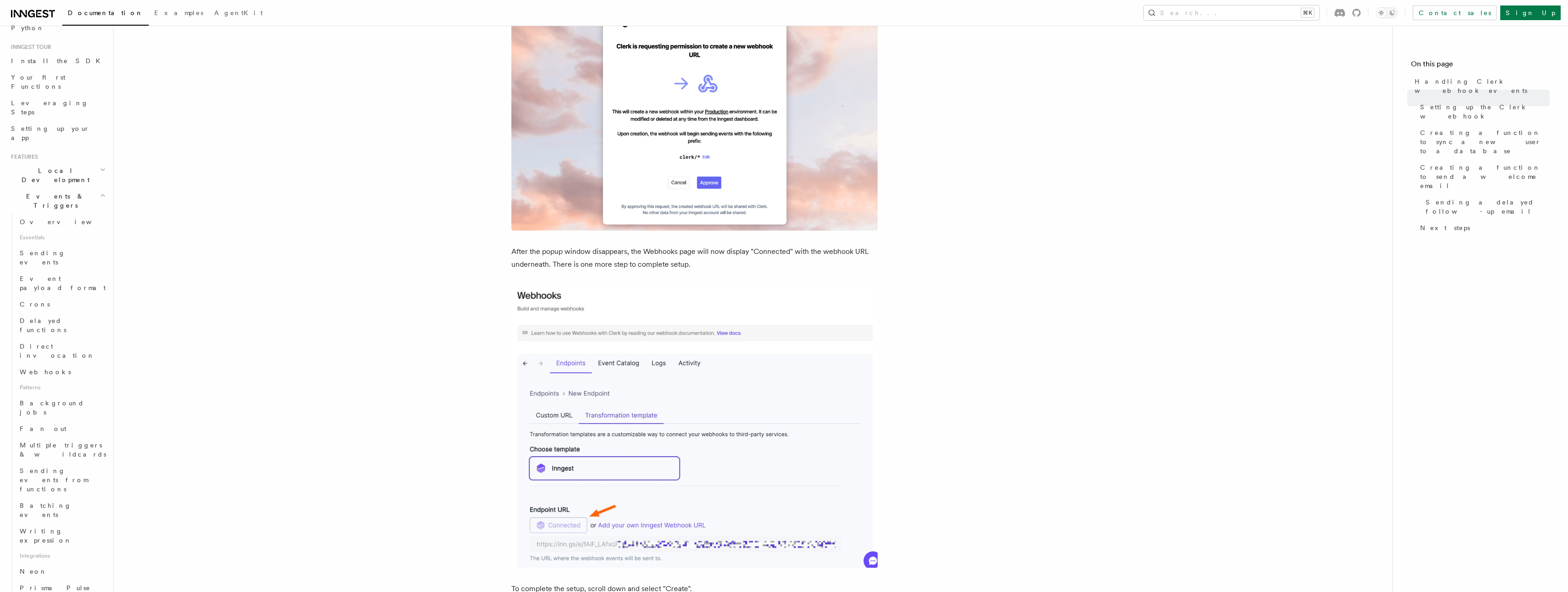
scroll to position [1312, 0]
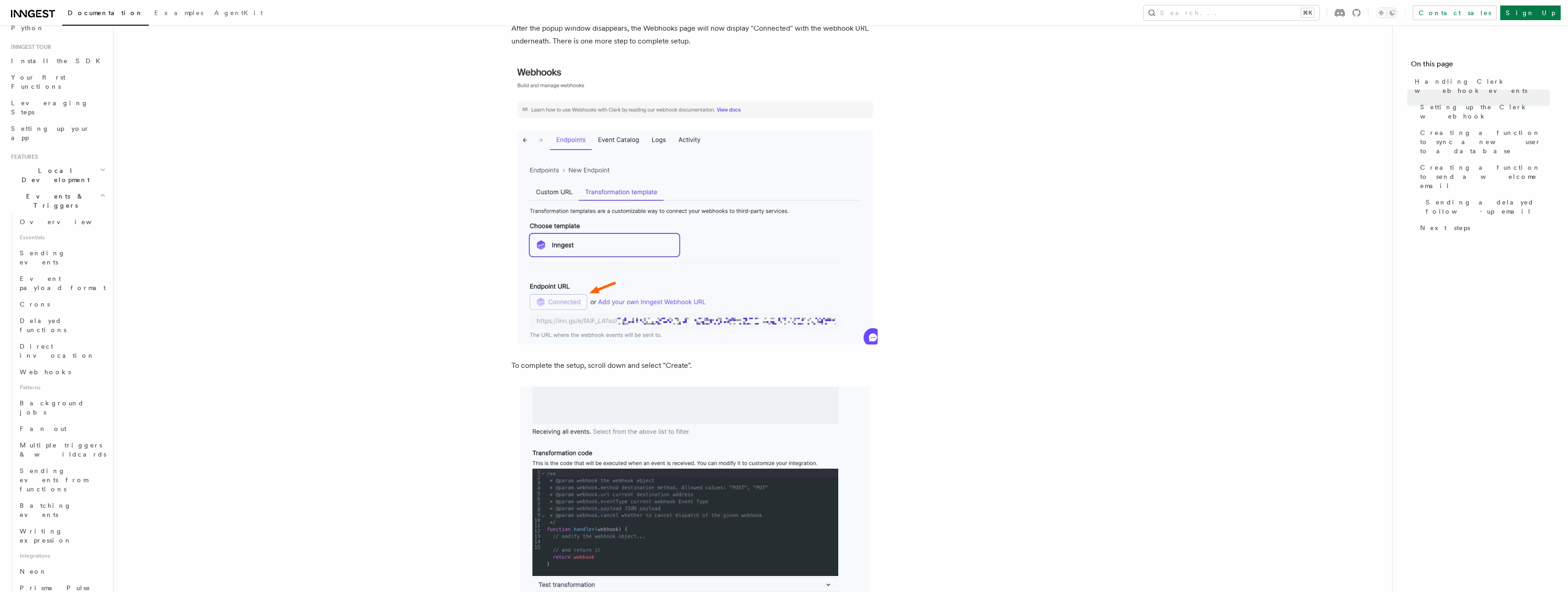
click at [30, 22] on div "Documentation Examples AgentKit Search... ⌘K Contact sales Sign Up" at bounding box center [784, 13] width 1568 height 26
click at [28, 15] on icon at bounding box center [31, 13] width 7 height 7
